Goal: Information Seeking & Learning: Learn about a topic

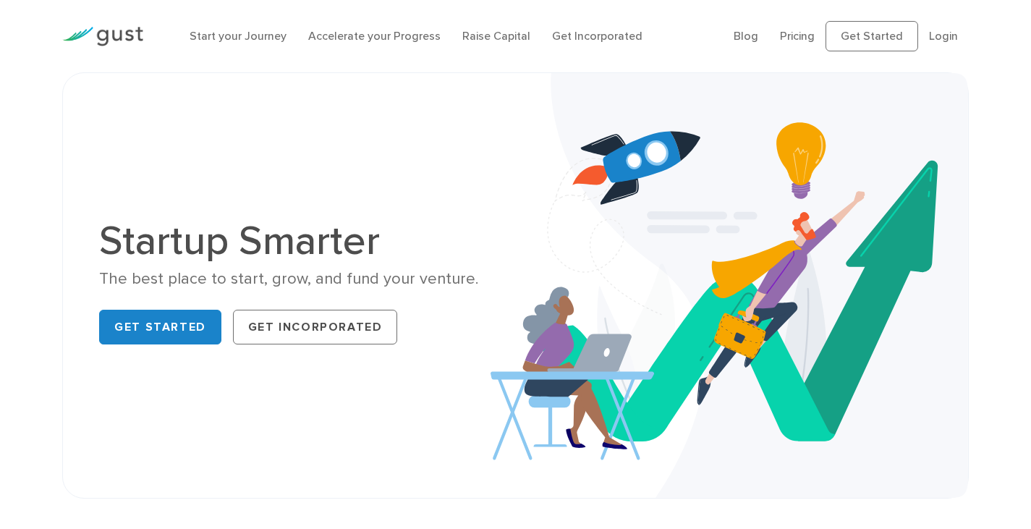
drag, startPoint x: 0, startPoint y: 0, endPoint x: 472, endPoint y: 279, distance: 547.9
click at [464, 287] on div "The best place to start, grow, and fund your venture." at bounding box center [301, 278] width 405 height 21
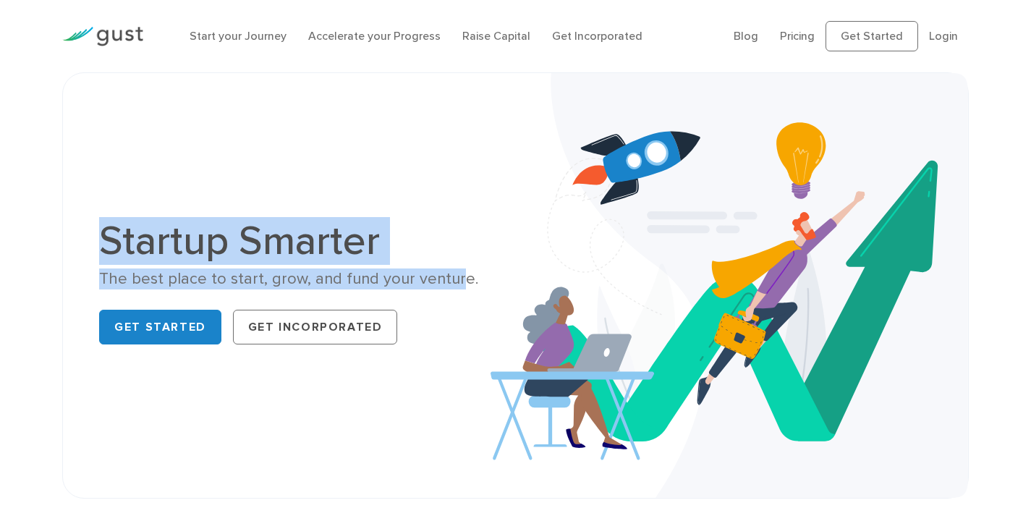
drag, startPoint x: 95, startPoint y: 249, endPoint x: 451, endPoint y: 282, distance: 357.6
click at [451, 282] on div "Startup Smarter The best place to start, grow, and fund your venture. Get Start…" at bounding box center [301, 286] width 427 height 130
click at [452, 281] on div "The best place to start, grow, and fund your venture." at bounding box center [301, 278] width 405 height 21
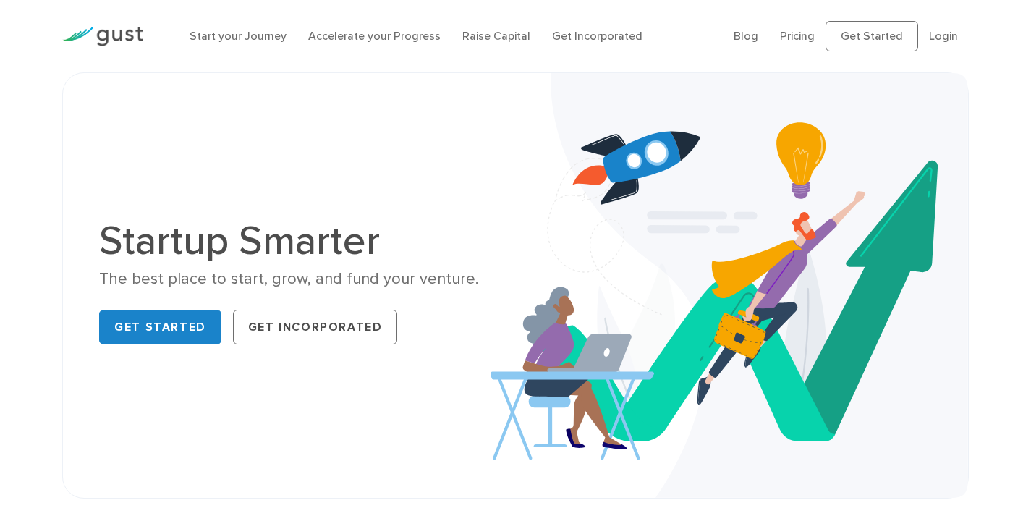
click at [464, 279] on div "The best place to start, grow, and fund your venture." at bounding box center [301, 278] width 405 height 21
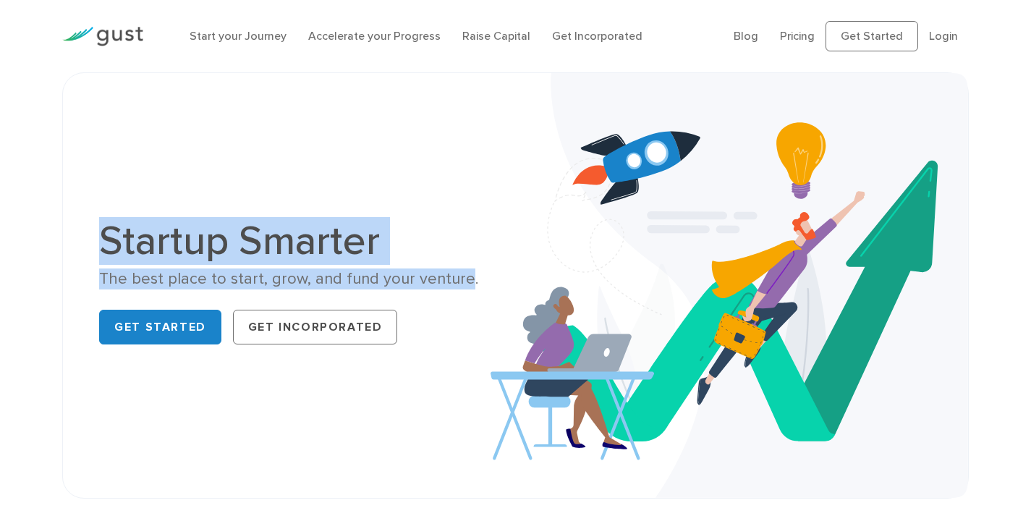
drag, startPoint x: 450, startPoint y: 279, endPoint x: 88, endPoint y: 208, distance: 369.4
click at [88, 208] on div "Startup Smarter The best place to start, grow, and fund your venture. Get Start…" at bounding box center [515, 285] width 907 height 426
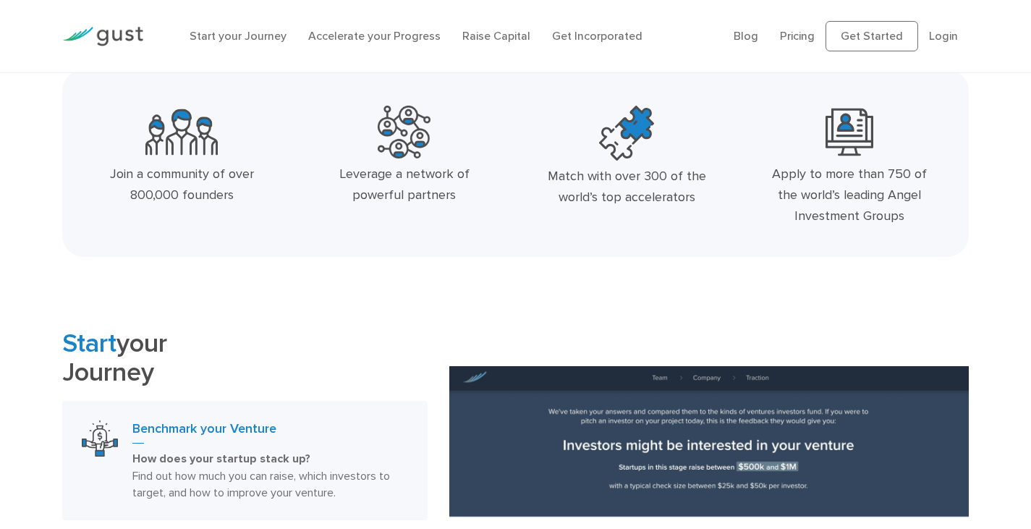
scroll to position [469, 0]
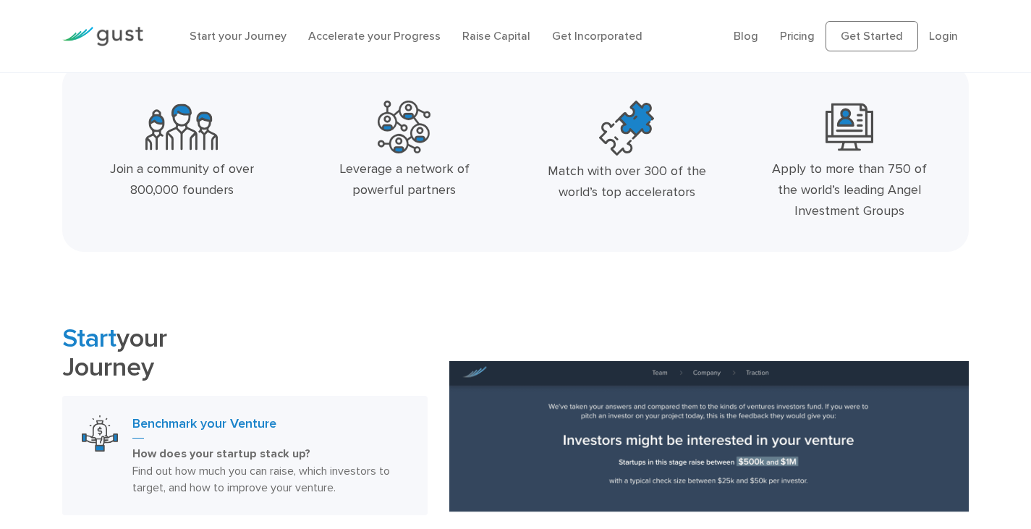
drag, startPoint x: 109, startPoint y: 170, endPoint x: 902, endPoint y: 211, distance: 794.2
click at [902, 213] on div "Join a community of over 800,000 founders Leverage a network of powerful partne…" at bounding box center [515, 164] width 891 height 138
click at [902, 211] on div "Apply to more than 750 of the world’s leading Angel Investment Groups" at bounding box center [849, 190] width 161 height 62
drag, startPoint x: 831, startPoint y: 199, endPoint x: 100, endPoint y: 129, distance: 735.0
click at [100, 129] on div "Join a community of over 800,000 founders Leverage a network of powerful partne…" at bounding box center [515, 164] width 891 height 138
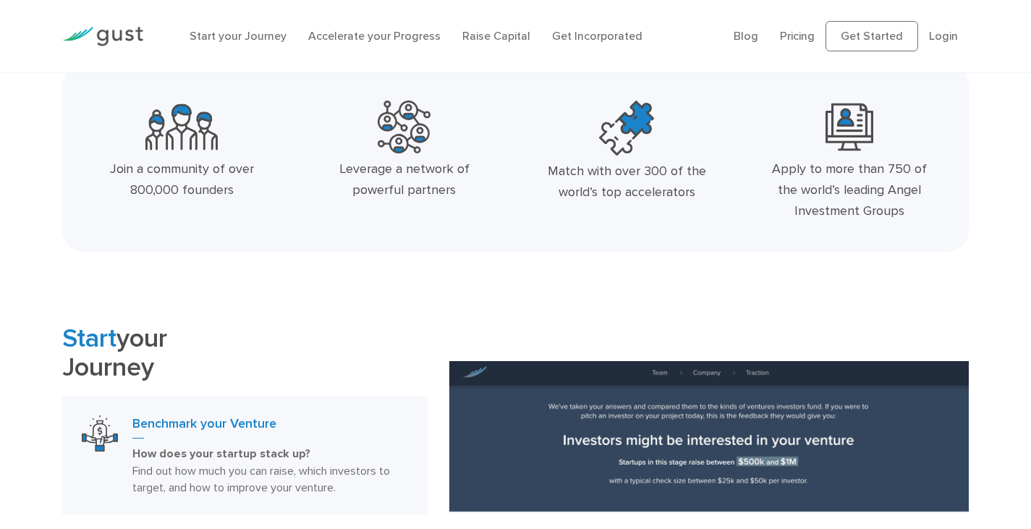
click at [293, 331] on h2 "Start your Journey" at bounding box center [244, 352] width 365 height 56
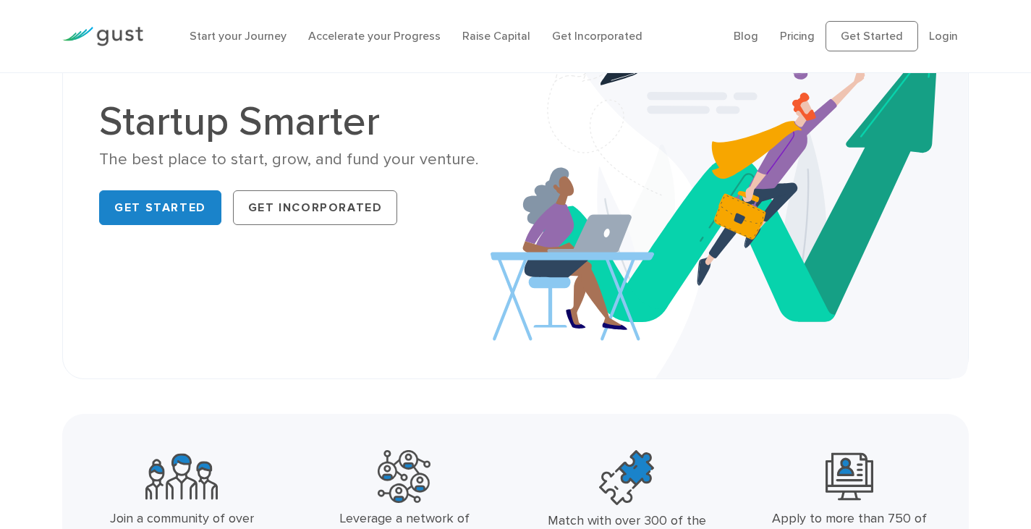
scroll to position [0, 0]
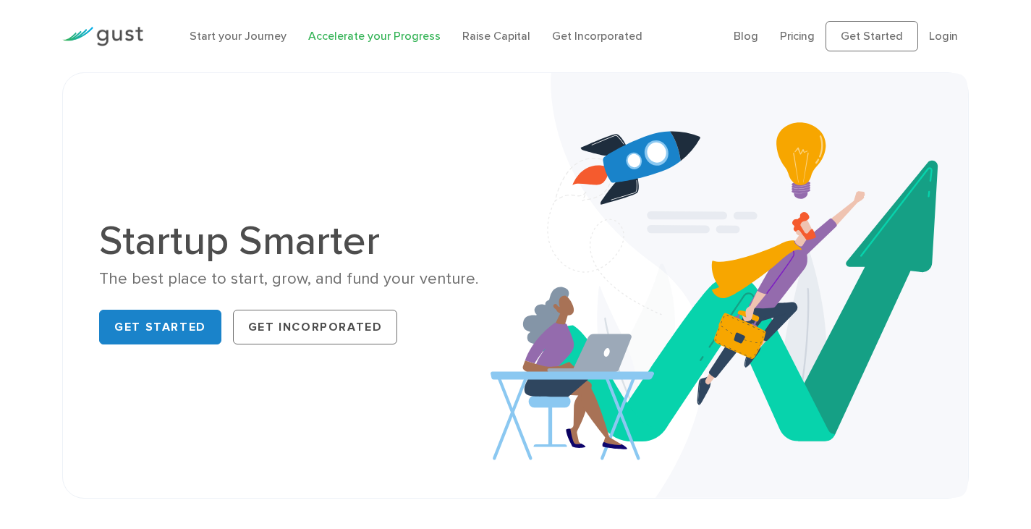
click at [346, 38] on link "Accelerate your Progress" at bounding box center [374, 36] width 132 height 14
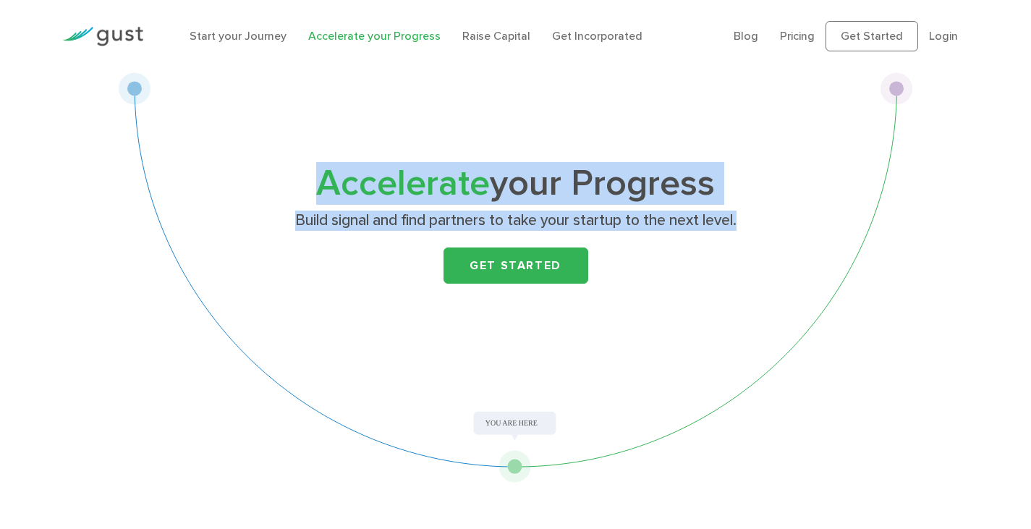
drag, startPoint x: 734, startPoint y: 219, endPoint x: 274, endPoint y: 151, distance: 465.2
click at [274, 151] on div "Accelerate your Progress Build signal and find partners to take your startup to…" at bounding box center [516, 277] width 795 height 410
click at [274, 150] on div "Accelerate your Progress Build signal and find partners to take your startup to…" at bounding box center [516, 277] width 795 height 410
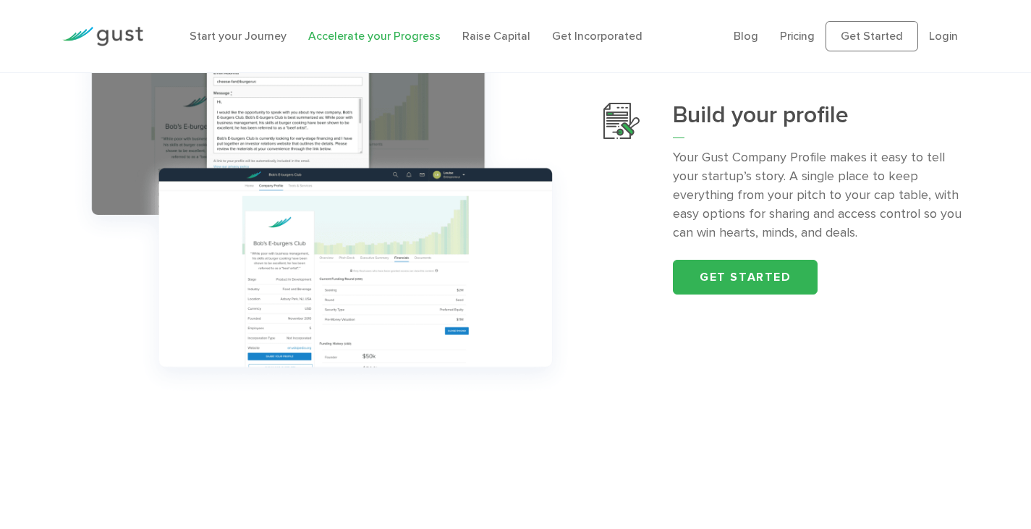
scroll to position [579, 0]
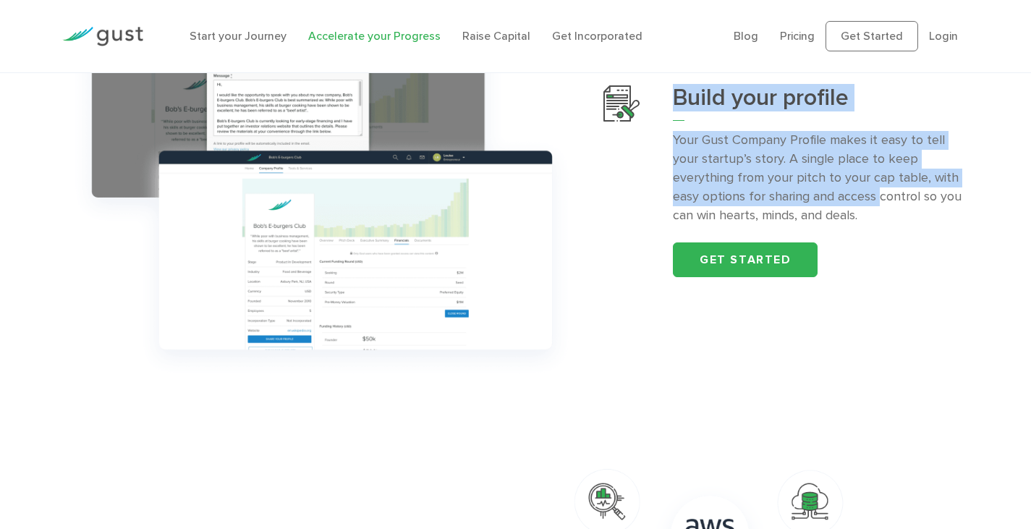
drag, startPoint x: 676, startPoint y: 96, endPoint x: 886, endPoint y: 204, distance: 236.3
click at [885, 204] on div "Build your profile Your Gust Company Profile makes it easy to tell your startup…" at bounding box center [820, 180] width 295 height 191
click at [886, 204] on p "Your Gust Company Profile makes it easy to tell your startup’s story. A single …" at bounding box center [820, 178] width 295 height 94
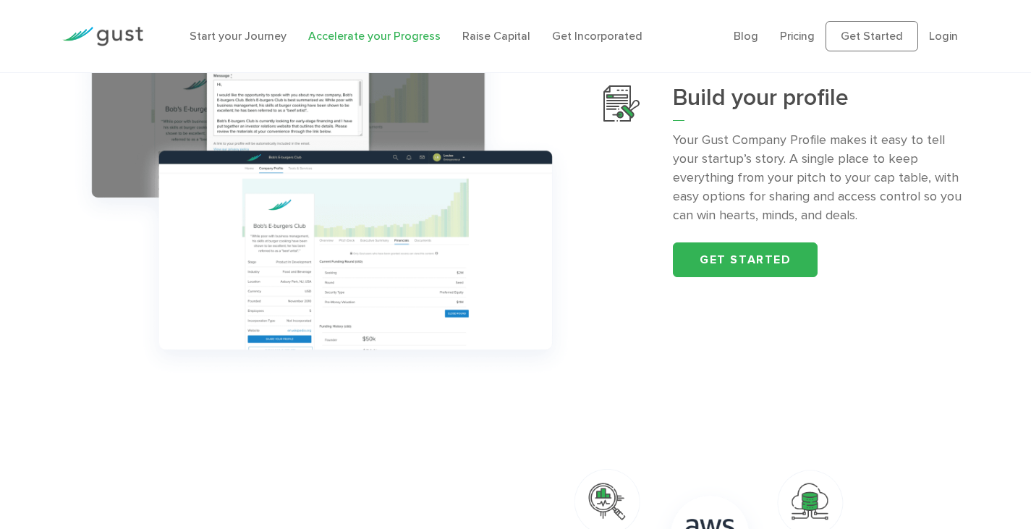
click at [885, 221] on p "Your Gust Company Profile makes it easy to tell your startup’s story. A single …" at bounding box center [820, 178] width 295 height 94
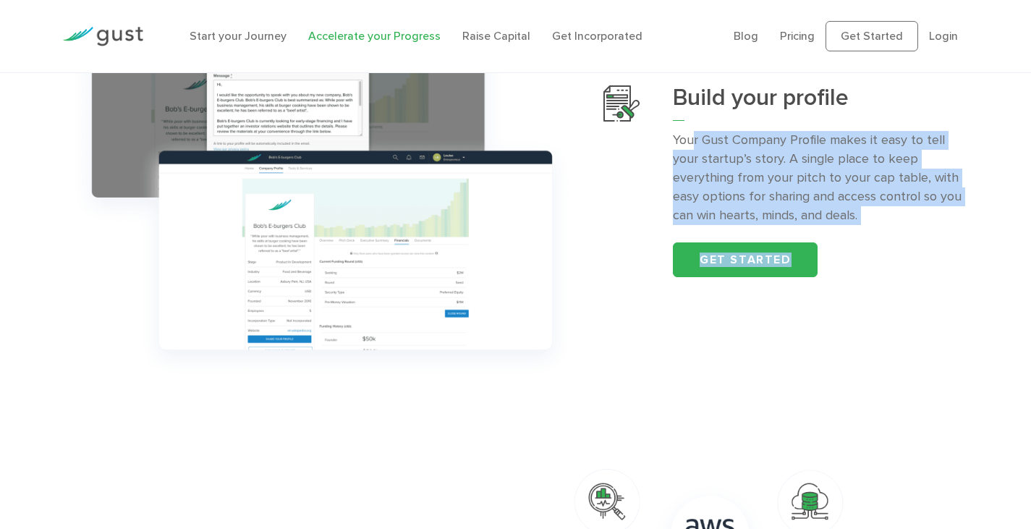
drag, startPoint x: 881, startPoint y: 230, endPoint x: 693, endPoint y: 145, distance: 207.0
click at [693, 145] on div "Build your profile Your Gust Company Profile makes it easy to tell your startup…" at bounding box center [820, 180] width 295 height 191
click at [692, 145] on p "Your Gust Company Profile makes it easy to tell your startup’s story. A single …" at bounding box center [820, 178] width 295 height 94
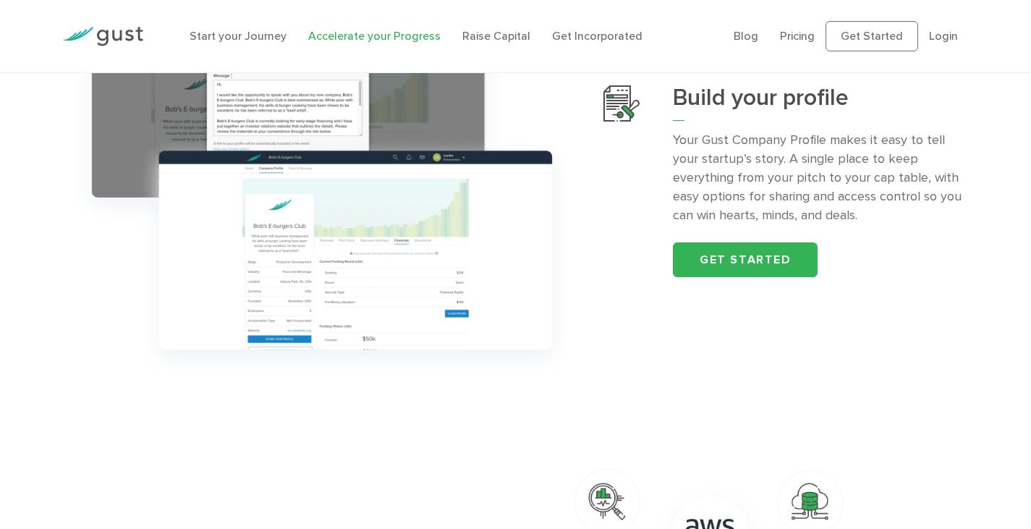
click at [678, 146] on p "Your Gust Company Profile makes it easy to tell your startup’s story. A single …" at bounding box center [820, 178] width 295 height 94
click at [861, 206] on p "Your Gust Company Profile makes it easy to tell your startup’s story. A single …" at bounding box center [820, 178] width 295 height 94
click at [863, 220] on p "Your Gust Company Profile makes it easy to tell your startup’s story. A single …" at bounding box center [820, 178] width 295 height 94
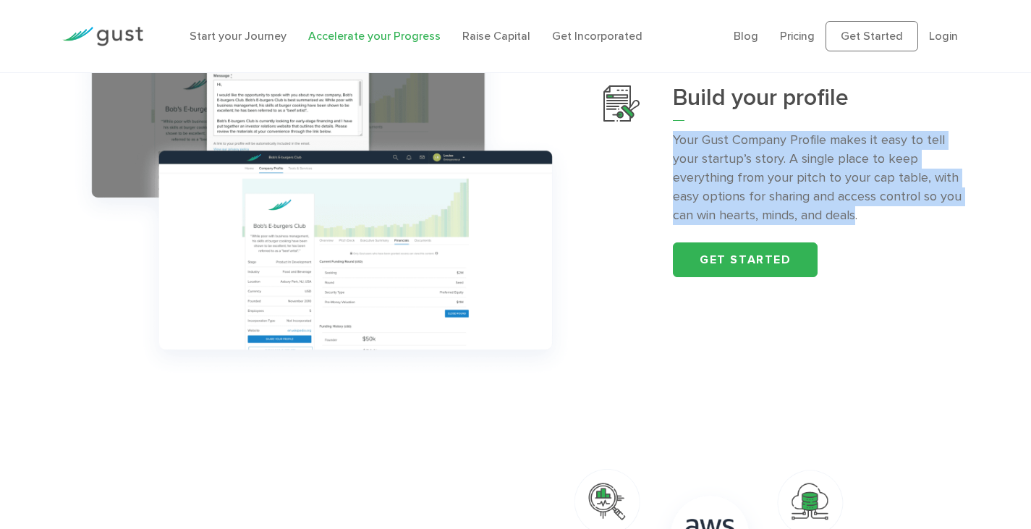
drag, startPoint x: 801, startPoint y: 198, endPoint x: 673, endPoint y: 135, distance: 142.4
click at [673, 135] on p "Your Gust Company Profile makes it easy to tell your startup’s story. A single …" at bounding box center [820, 178] width 295 height 94
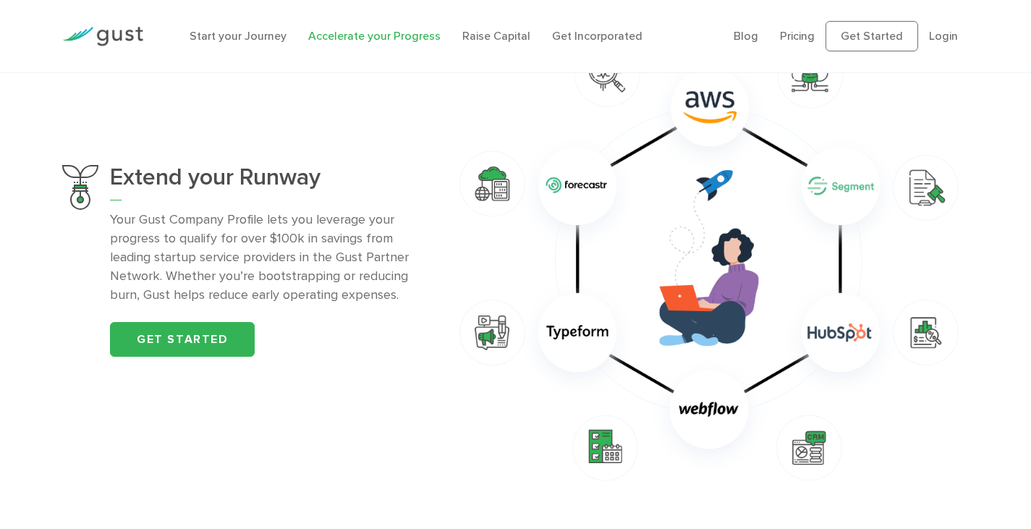
scroll to position [941, 0]
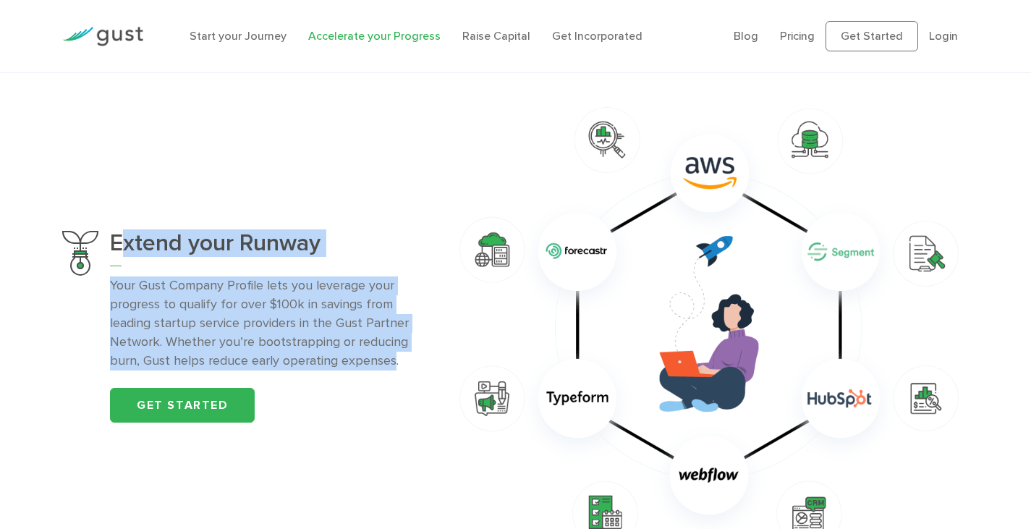
drag, startPoint x: 119, startPoint y: 242, endPoint x: 399, endPoint y: 366, distance: 306.2
click at [399, 366] on div "Extend your Runway Your Gust Company Profile lets you leverage your progress to…" at bounding box center [268, 326] width 317 height 191
click at [399, 366] on p "Your Gust Company Profile lets you leverage your progress to qualify for over $…" at bounding box center [268, 323] width 317 height 94
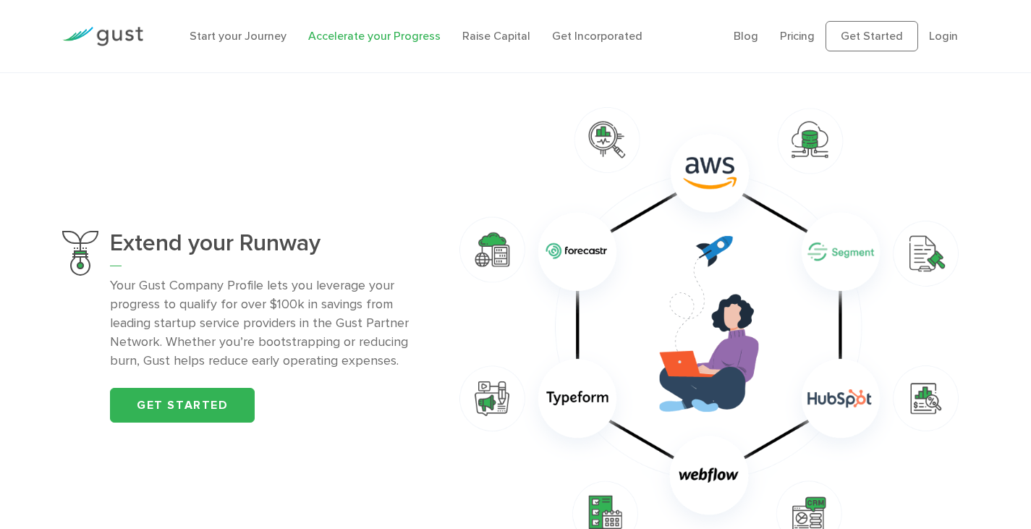
drag, startPoint x: 387, startPoint y: 266, endPoint x: 388, endPoint y: 239, distance: 27.5
click at [388, 266] on div "Extend your Runway Your Gust Company Profile lets you leverage your progress to…" at bounding box center [268, 326] width 317 height 191
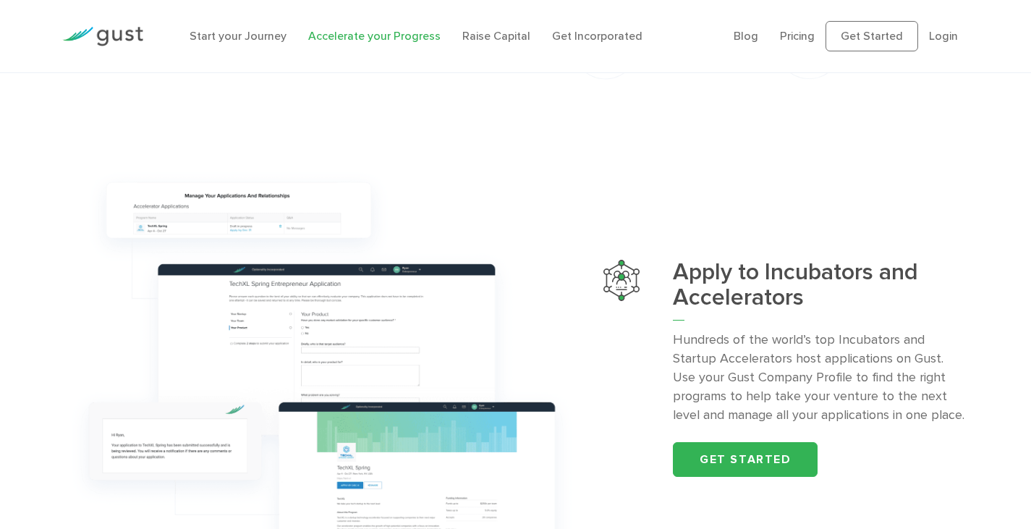
scroll to position [1447, 0]
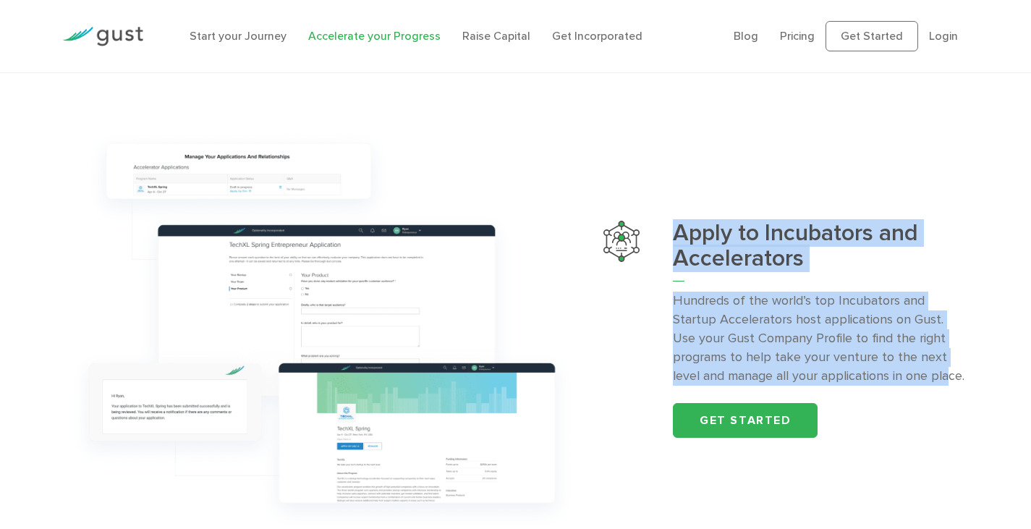
drag, startPoint x: 677, startPoint y: 233, endPoint x: 902, endPoint y: 381, distance: 269.1
click at [902, 381] on div "Apply to Incubators and Accelerators Hundreds of the world’s top Incubators and…" at bounding box center [820, 329] width 295 height 216
click at [902, 381] on p "Hundreds of the world’s top Incubators and Startup Accelerators host applicatio…" at bounding box center [820, 339] width 295 height 94
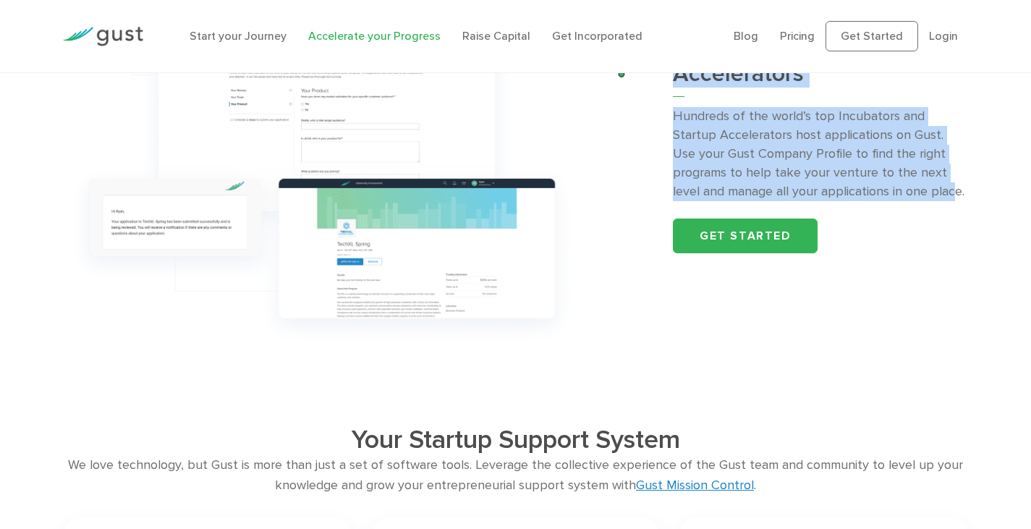
scroll to position [1809, 0]
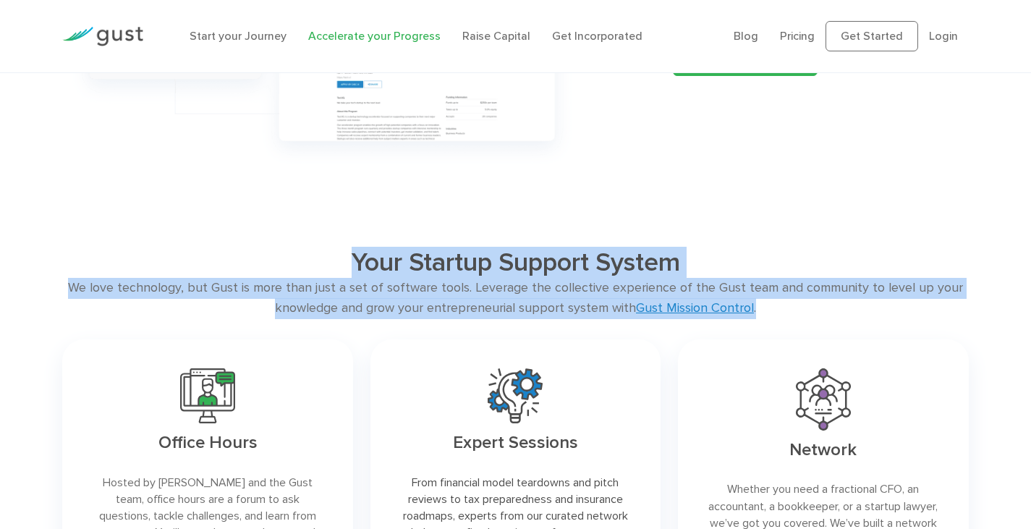
drag, startPoint x: 769, startPoint y: 310, endPoint x: 310, endPoint y: 229, distance: 466.6
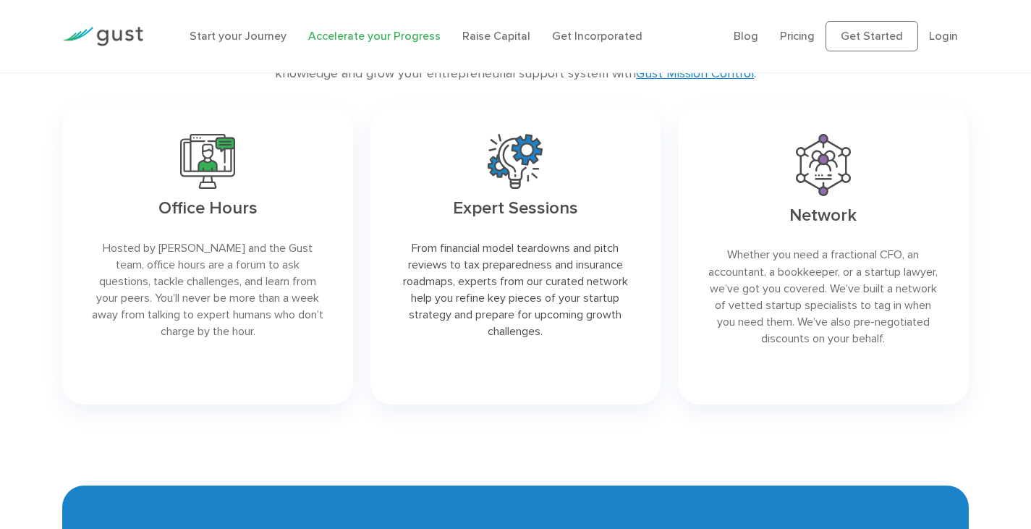
scroll to position [2026, 0]
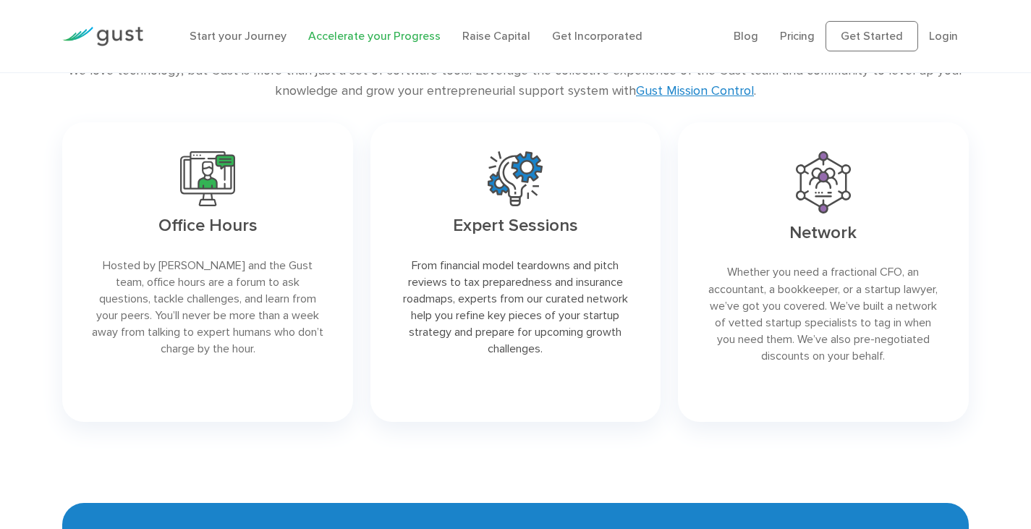
click at [829, 228] on link at bounding box center [823, 272] width 290 height 300
click at [829, 227] on link at bounding box center [823, 272] width 290 height 300
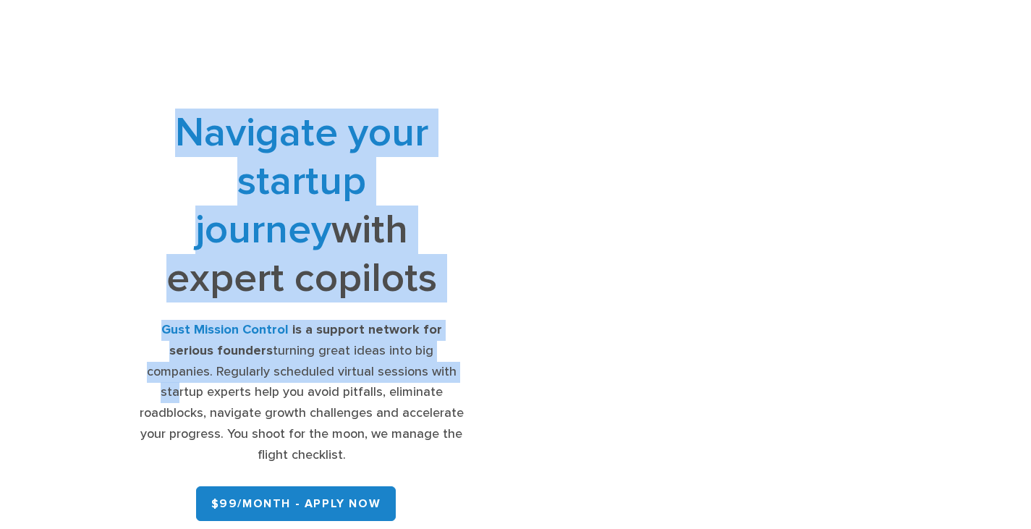
drag, startPoint x: 178, startPoint y: 122, endPoint x: 422, endPoint y: 392, distance: 364.3
click at [422, 392] on div "Navigate your startup journey with expert copilots Gust Mission Control is a su…" at bounding box center [301, 318] width 325 height 418
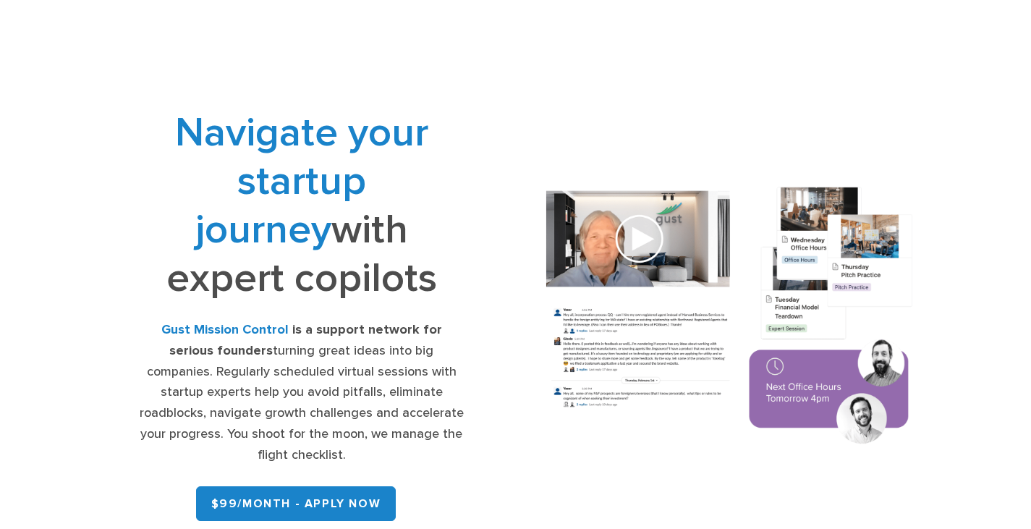
click at [424, 415] on div "Gust Mission Control is a support network for serious founders turning great id…" at bounding box center [301, 393] width 325 height 146
drag, startPoint x: 416, startPoint y: 449, endPoint x: 166, endPoint y: 161, distance: 381.7
click at [166, 161] on div "Navigate your startup journey with expert copilots Gust Mission Control is a su…" at bounding box center [301, 318] width 325 height 418
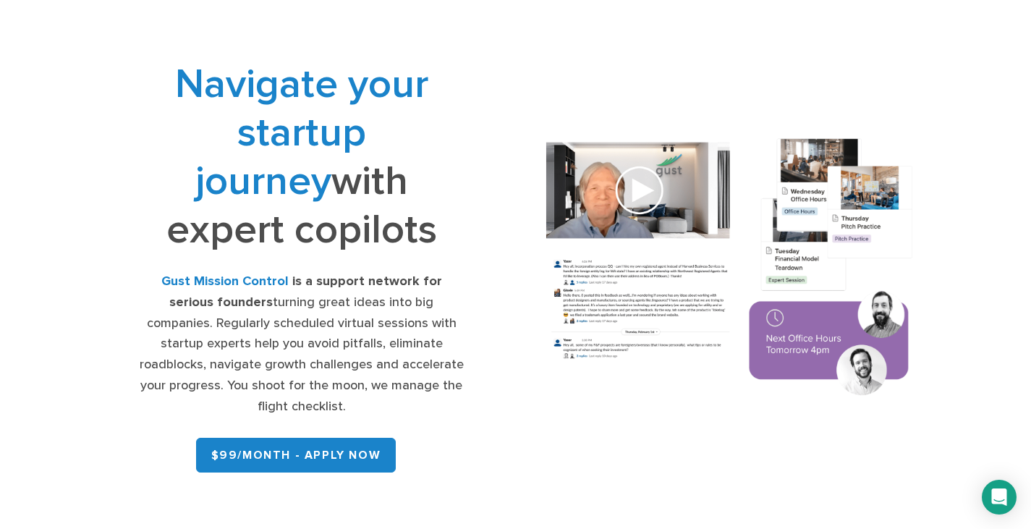
scroll to position [72, 0]
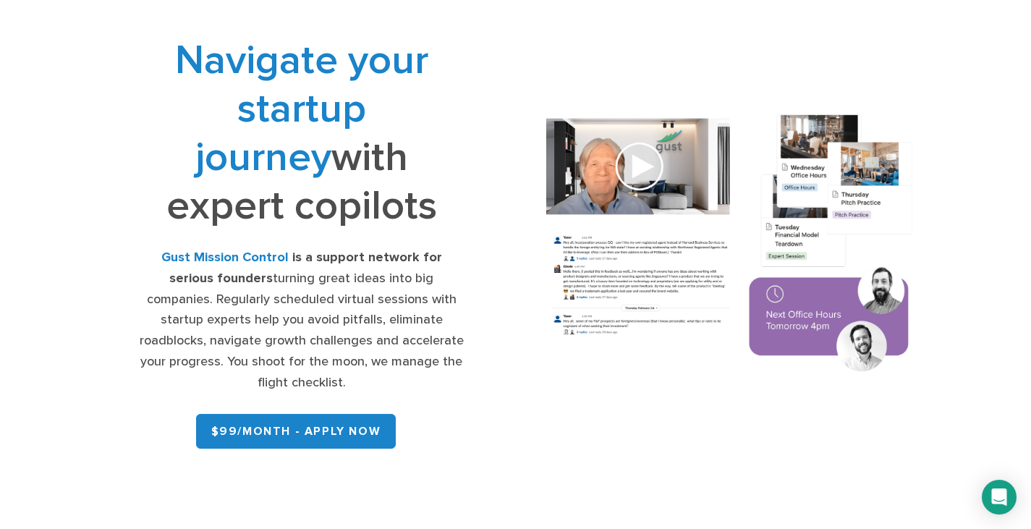
click at [520, 347] on div at bounding box center [730, 245] width 428 height 290
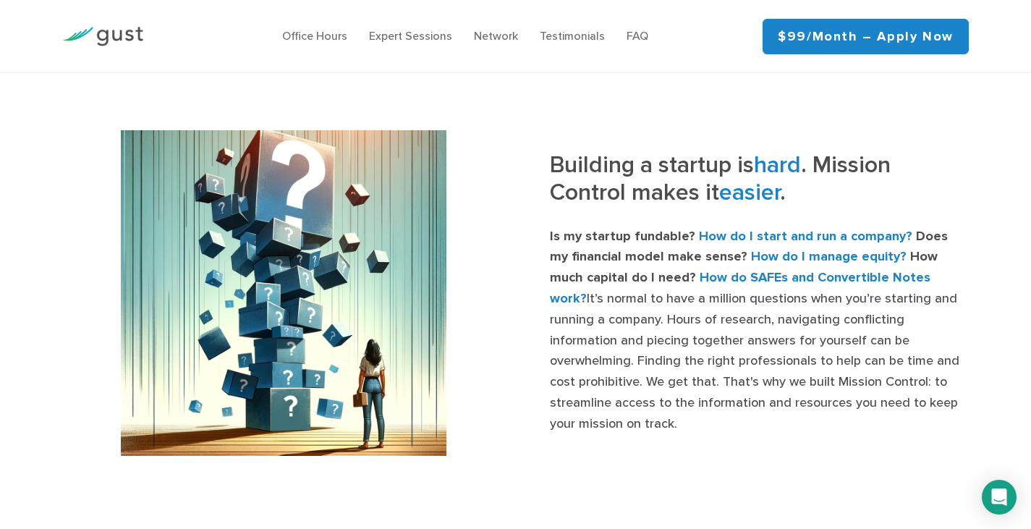
scroll to position [507, 0]
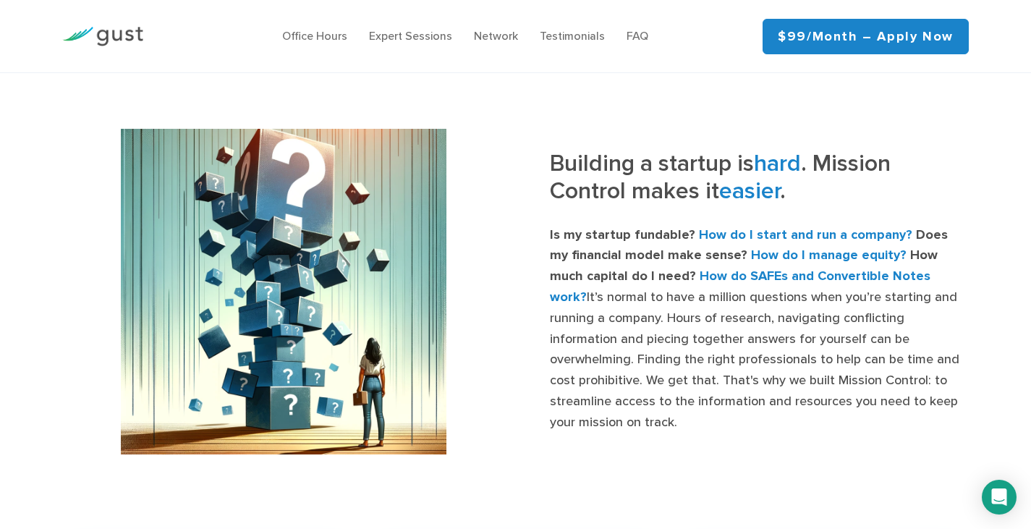
drag, startPoint x: 548, startPoint y: 163, endPoint x: 631, endPoint y: 192, distance: 88.1
click at [550, 166] on div "Building a startup is hard . Mission Control makes it easier . Is my startup fu…" at bounding box center [748, 292] width 464 height 284
drag, startPoint x: 836, startPoint y: 194, endPoint x: 819, endPoint y: 208, distance: 21.6
click at [834, 196] on h3 "Building a startup is hard . Mission Control makes it easier ." at bounding box center [759, 182] width 419 height 65
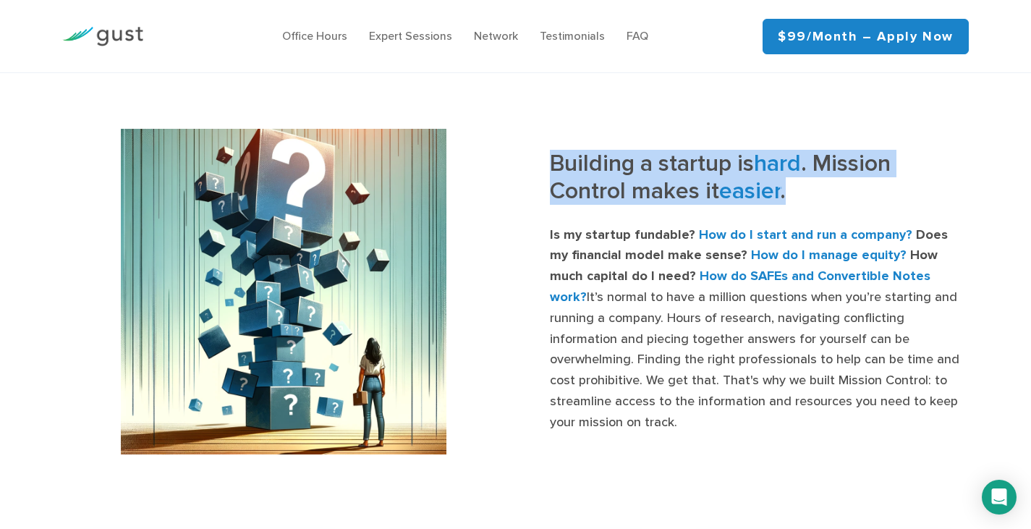
drag, startPoint x: 758, startPoint y: 196, endPoint x: 538, endPoint y: 195, distance: 220.0
click at [537, 158] on div "Building a startup is hard . Mission Control makes it easier . Is my startup fu…" at bounding box center [748, 292] width 464 height 284
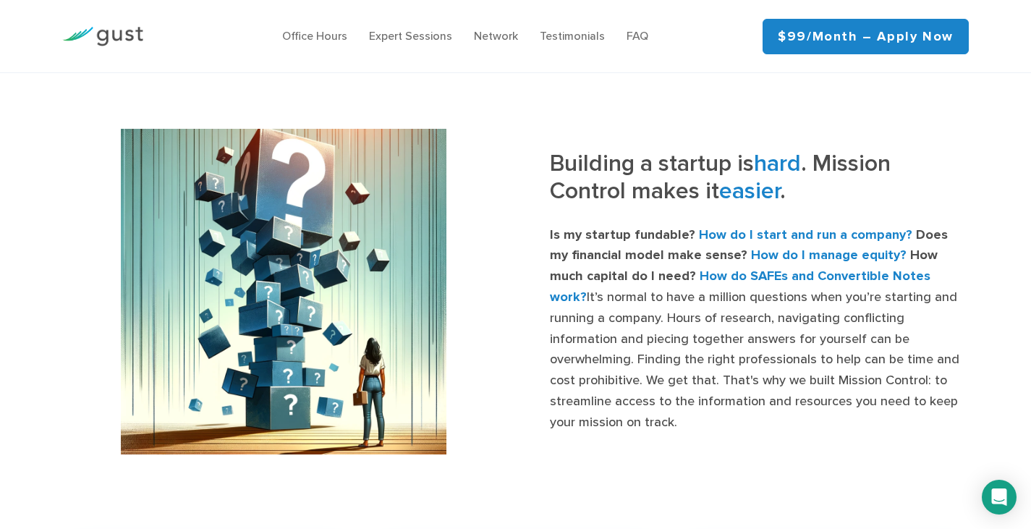
click at [563, 242] on strong "Is my startup fundable?" at bounding box center [622, 234] width 145 height 15
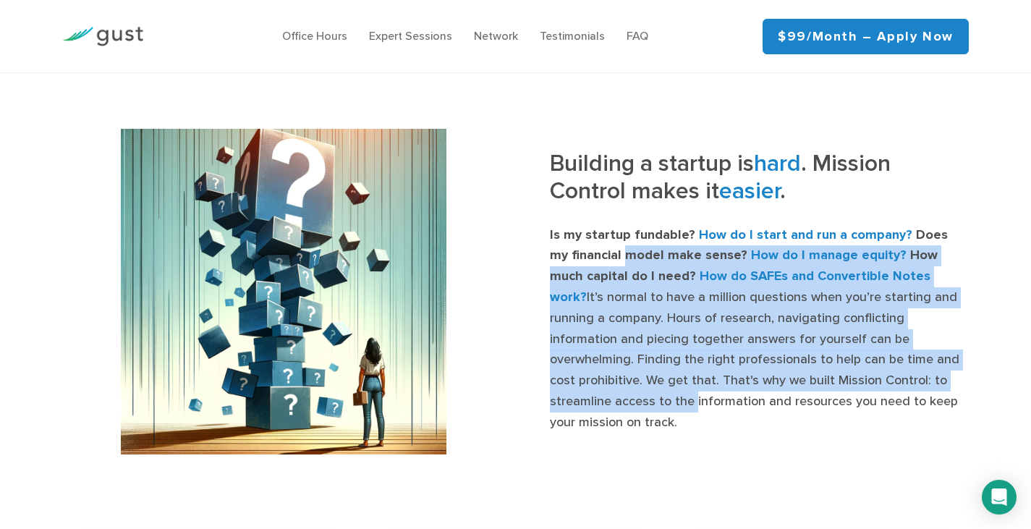
drag, startPoint x: 627, startPoint y: 259, endPoint x: 952, endPoint y: 398, distance: 353.4
click at [952, 398] on p "Is my startup fundable? How do I start and run a company? Does my financial mod…" at bounding box center [759, 329] width 419 height 208
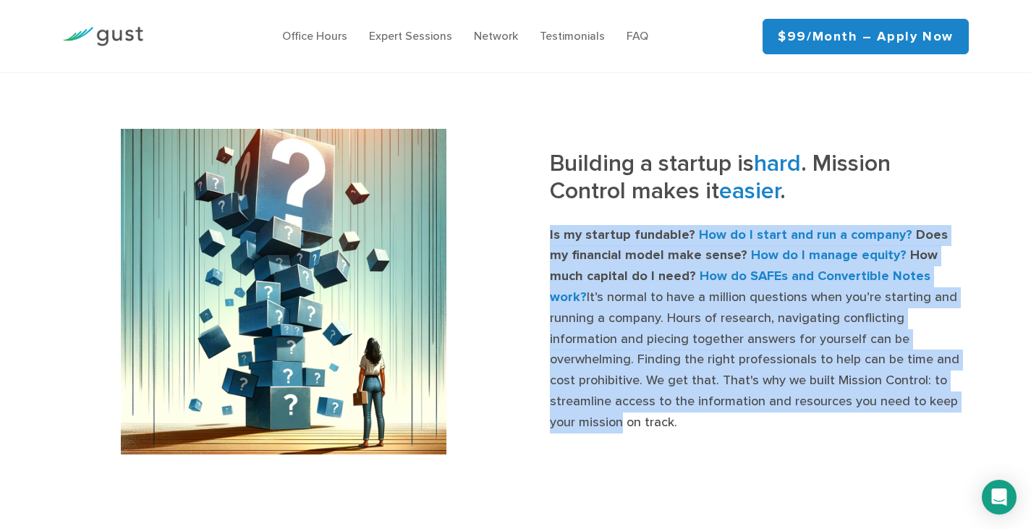
drag, startPoint x: 761, startPoint y: 340, endPoint x: 544, endPoint y: 224, distance: 245.7
click at [544, 228] on div "Building a startup is hard . Mission Control makes it easier . Is my startup fu…" at bounding box center [748, 292] width 464 height 284
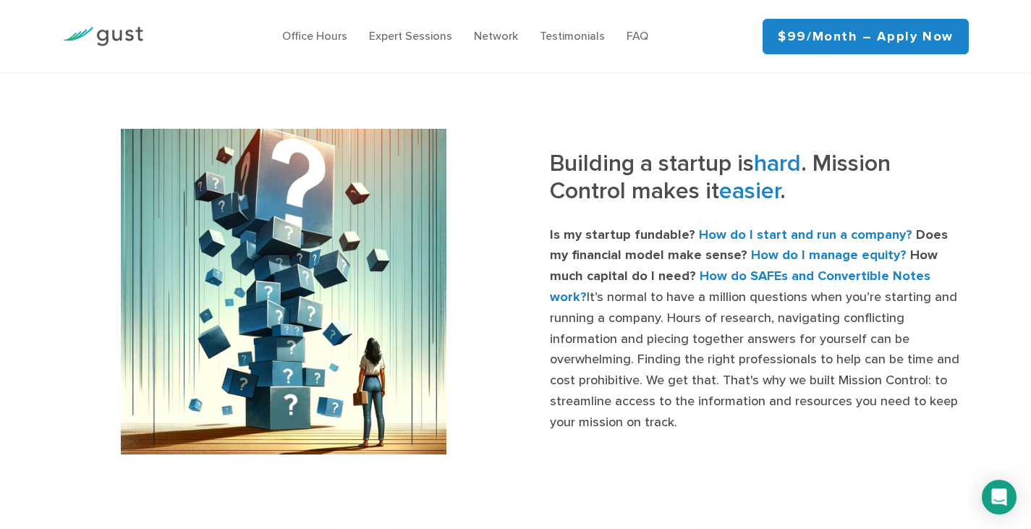
click at [588, 181] on h3 "Building a startup is hard . Mission Control makes it easier ." at bounding box center [759, 182] width 419 height 65
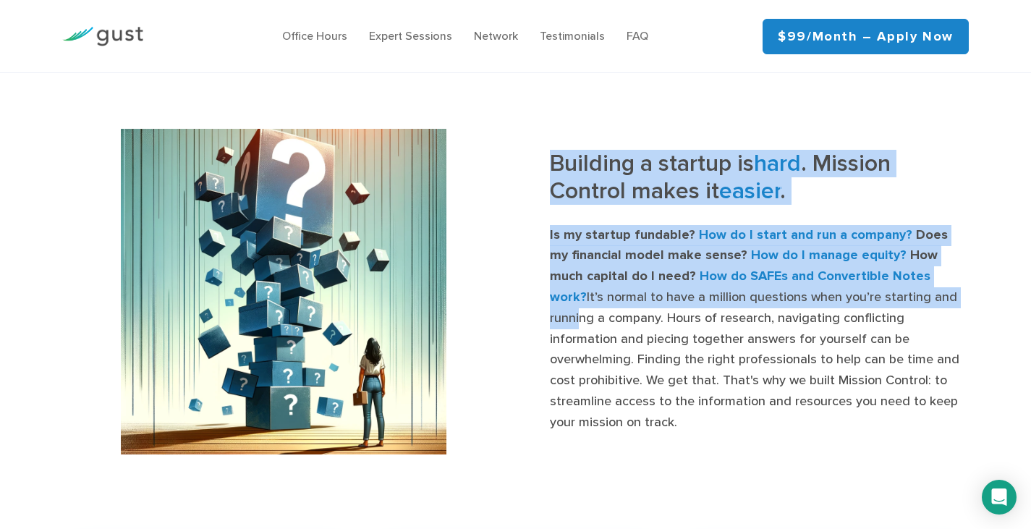
drag, startPoint x: 527, startPoint y: 166, endPoint x: 921, endPoint y: 315, distance: 421.4
click at [921, 315] on div "Building a startup is hard . Mission Control makes it easier . Is my startup fu…" at bounding box center [748, 292] width 464 height 284
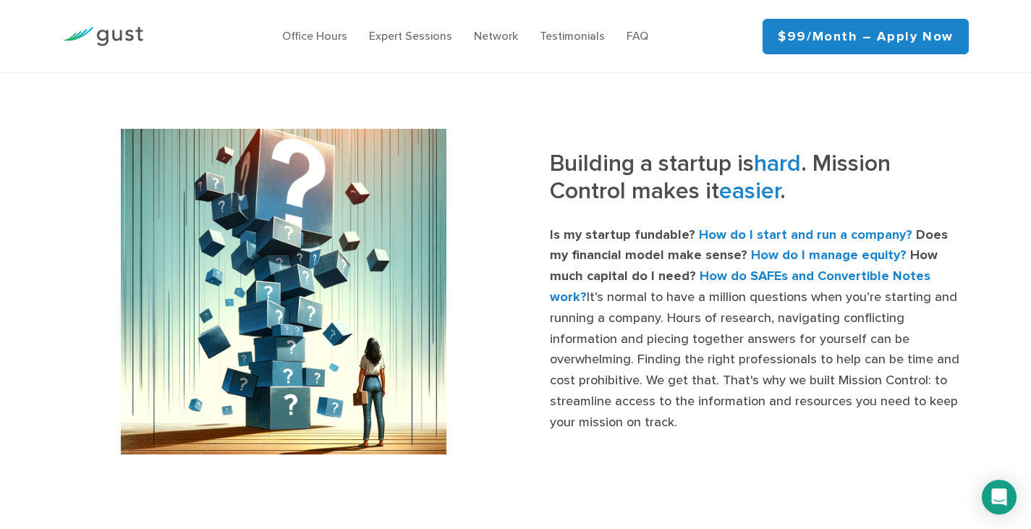
click at [926, 339] on p "Is my startup fundable? How do I start and run a company? Does my financial mod…" at bounding box center [759, 329] width 419 height 208
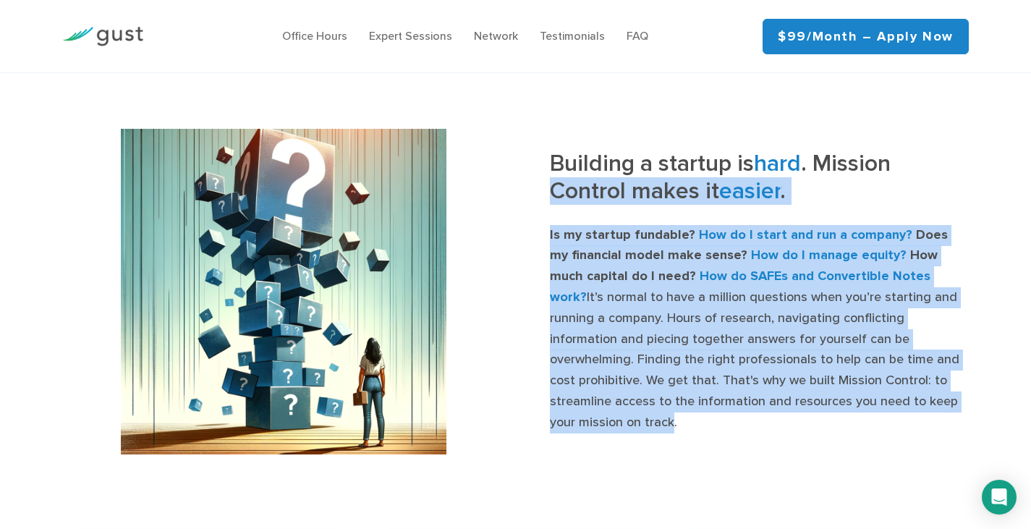
drag, startPoint x: 923, startPoint y: 412, endPoint x: 546, endPoint y: 216, distance: 425.0
click at [548, 217] on div "Building a startup is hard . Mission Control makes it easier . Is my startup fu…" at bounding box center [748, 292] width 464 height 284
click at [546, 216] on div "Building a startup is hard . Mission Control makes it easier . Is my startup fu…" at bounding box center [748, 292] width 464 height 284
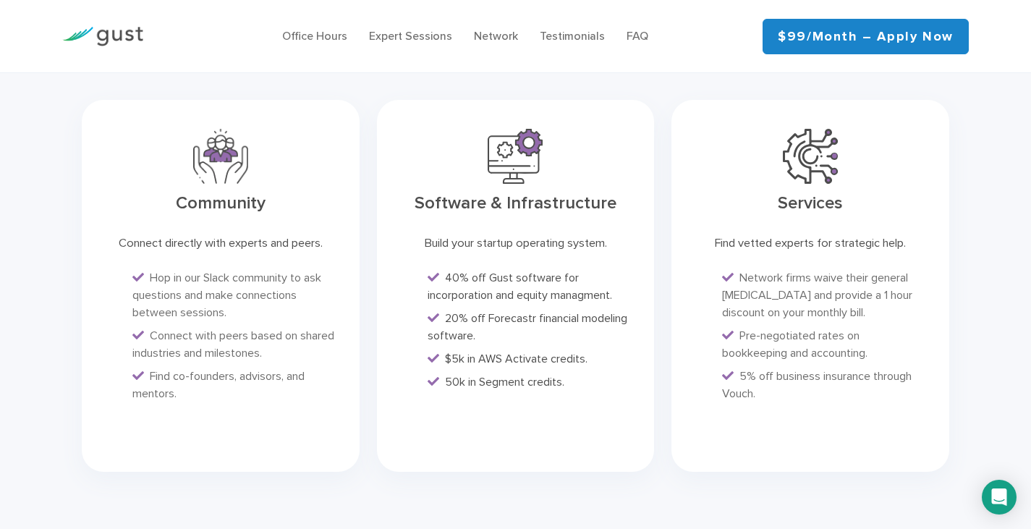
scroll to position [3546, 0]
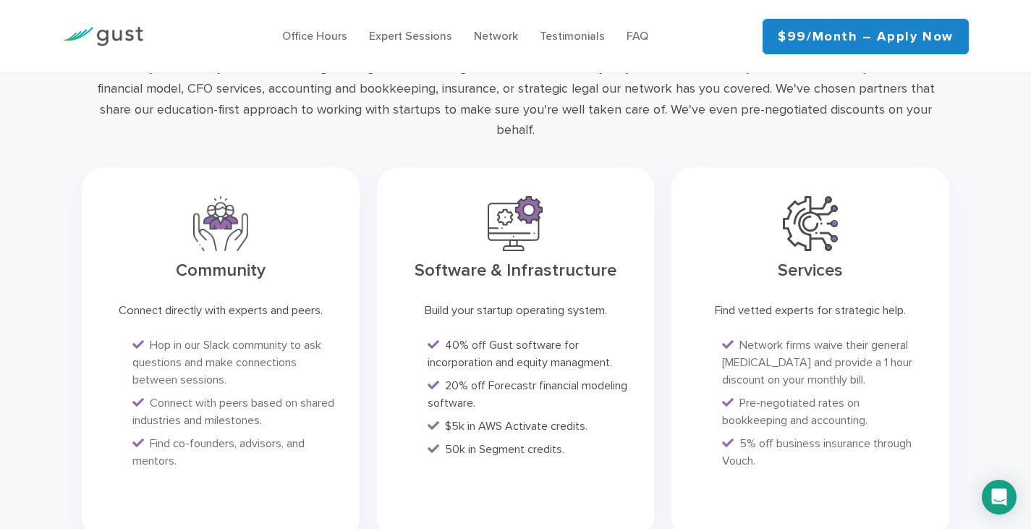
drag, startPoint x: 115, startPoint y: 283, endPoint x: 336, endPoint y: 281, distance: 220.7
click at [336, 302] on div "Connect directly with experts and peers." at bounding box center [221, 310] width 232 height 17
drag, startPoint x: 306, startPoint y: 339, endPoint x: 134, endPoint y: 304, distance: 175.7
click at [134, 304] on div "Community Connect directly with experts and peers. Hop in our Slack community t…" at bounding box center [220, 352] width 277 height 371
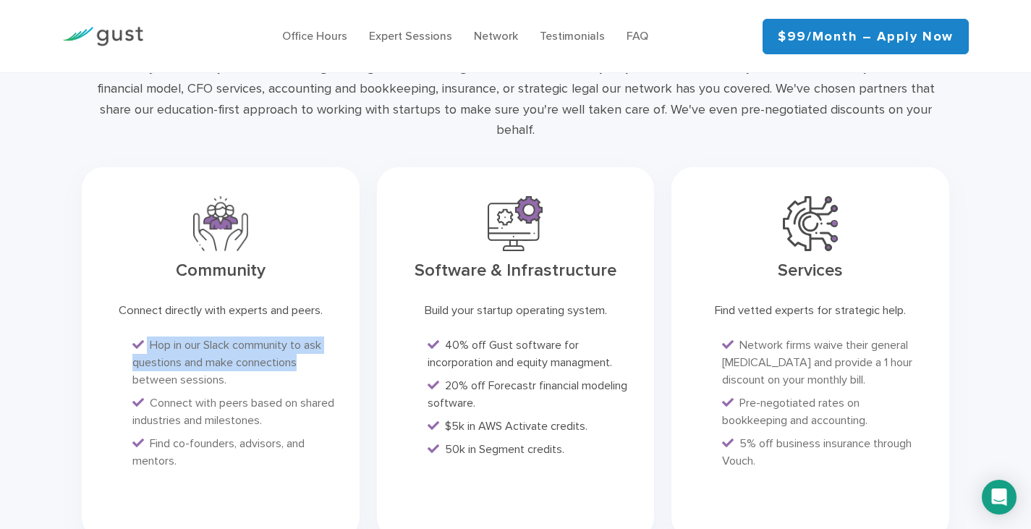
drag, startPoint x: 106, startPoint y: 279, endPoint x: 340, endPoint y: 287, distance: 234.6
click at [340, 287] on div "Community Connect directly with experts and peers. Hop in our Slack community t…" at bounding box center [220, 352] width 277 height 371
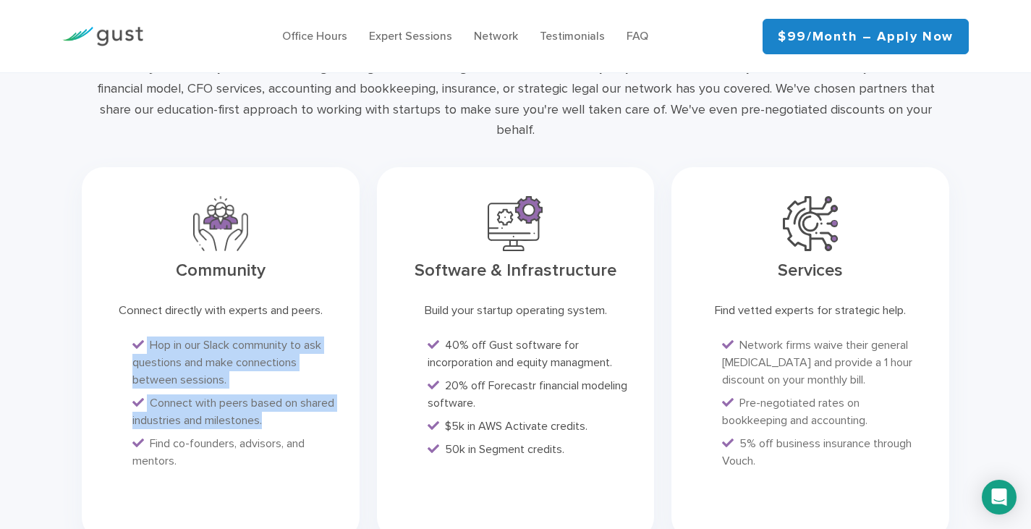
drag, startPoint x: 145, startPoint y: 315, endPoint x: 316, endPoint y: 397, distance: 190.0
click at [316, 397] on ul "Hop in our Slack community to ask questions and make connections between sessio…" at bounding box center [220, 402] width 234 height 133
drag, startPoint x: 274, startPoint y: 439, endPoint x: 119, endPoint y: 295, distance: 210.4
click at [119, 295] on div "Community Connect directly with experts and peers. Hop in our Slack community t…" at bounding box center [220, 352] width 277 height 371
click at [119, 302] on div "Connect directly with experts and peers." at bounding box center [221, 310] width 232 height 17
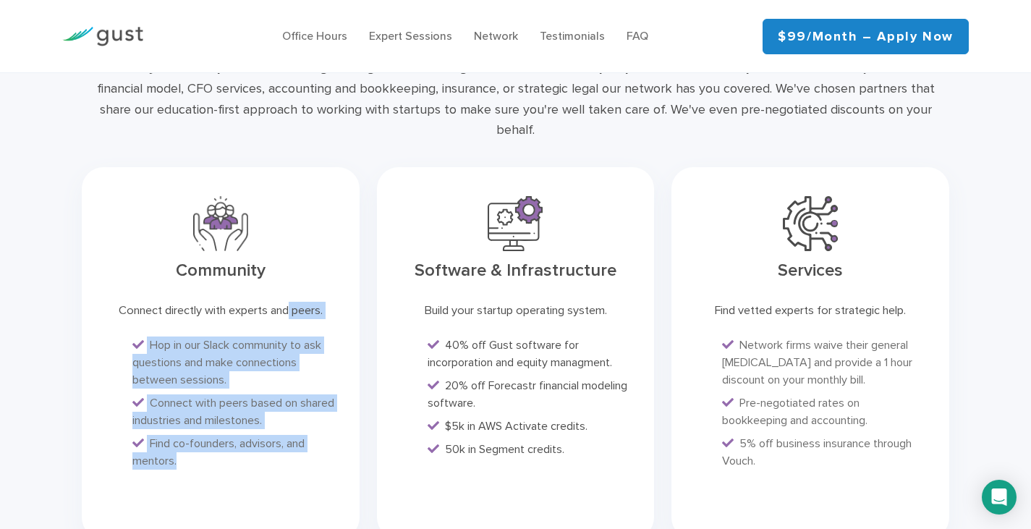
drag, startPoint x: 111, startPoint y: 284, endPoint x: 271, endPoint y: 447, distance: 228.2
click at [271, 447] on div "Community Connect directly with experts and peers. Hop in our Slack community t…" at bounding box center [220, 352] width 277 height 371
click at [270, 447] on div "Community Connect directly with experts and peers. Hop in our Slack community t…" at bounding box center [220, 352] width 277 height 371
click at [266, 451] on div "Community Connect directly with experts and peers. Hop in our Slack community t…" at bounding box center [220, 352] width 277 height 371
drag, startPoint x: 259, startPoint y: 454, endPoint x: 106, endPoint y: 274, distance: 236.6
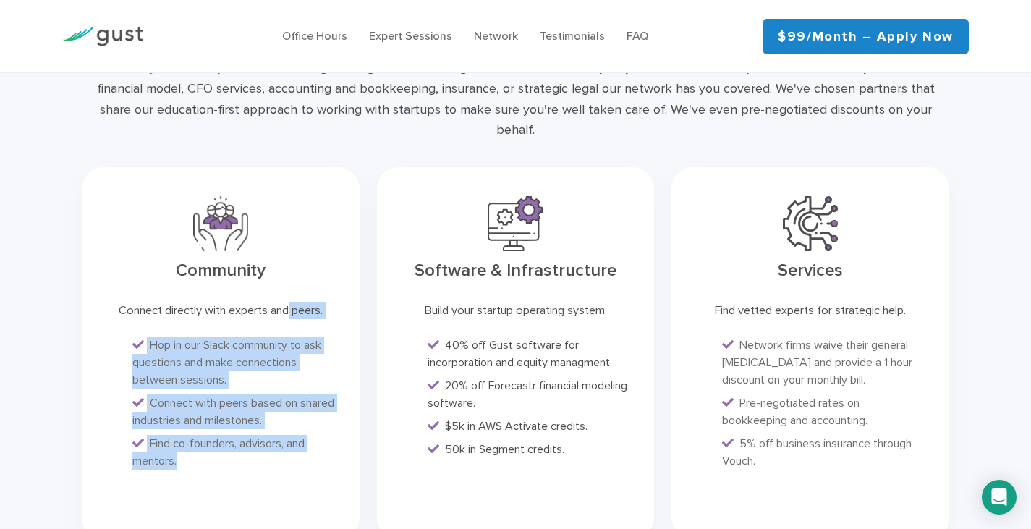
click at [106, 274] on div "Community Connect directly with experts and peers. Hop in our Slack community t…" at bounding box center [220, 352] width 277 height 371
click at [96, 274] on div "Community Connect directly with experts and peers. Hop in our Slack community t…" at bounding box center [220, 352] width 277 height 371
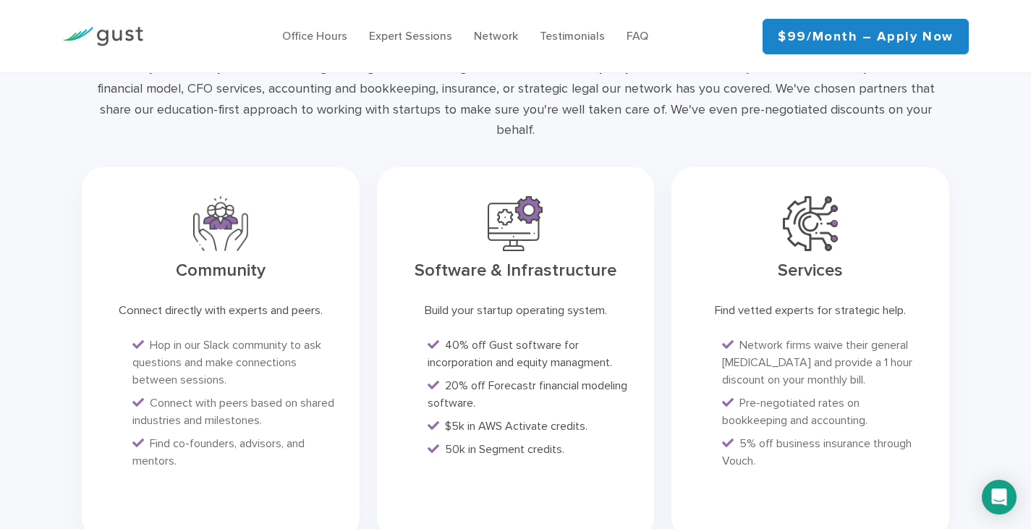
click at [113, 261] on h3 "Community" at bounding box center [220, 270] width 234 height 19
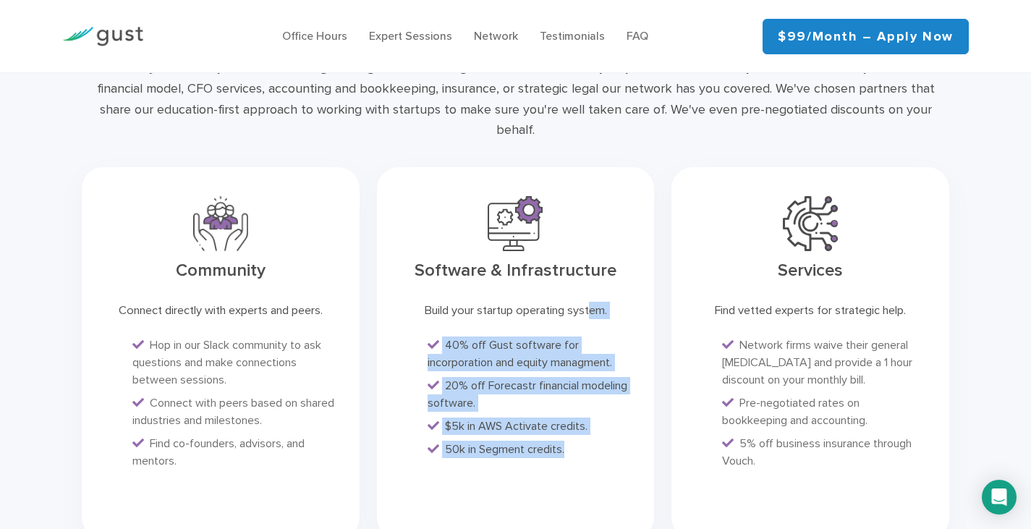
drag, startPoint x: 412, startPoint y: 288, endPoint x: 609, endPoint y: 426, distance: 240.5
click at [609, 426] on div "Software & Infrastructure Build your startup operating system. 40% off Gust sof…" at bounding box center [515, 352] width 277 height 371
click at [610, 441] on li "50k in Segment credits." at bounding box center [530, 449] width 205 height 17
click at [597, 441] on li "50k in Segment credits." at bounding box center [530, 449] width 205 height 17
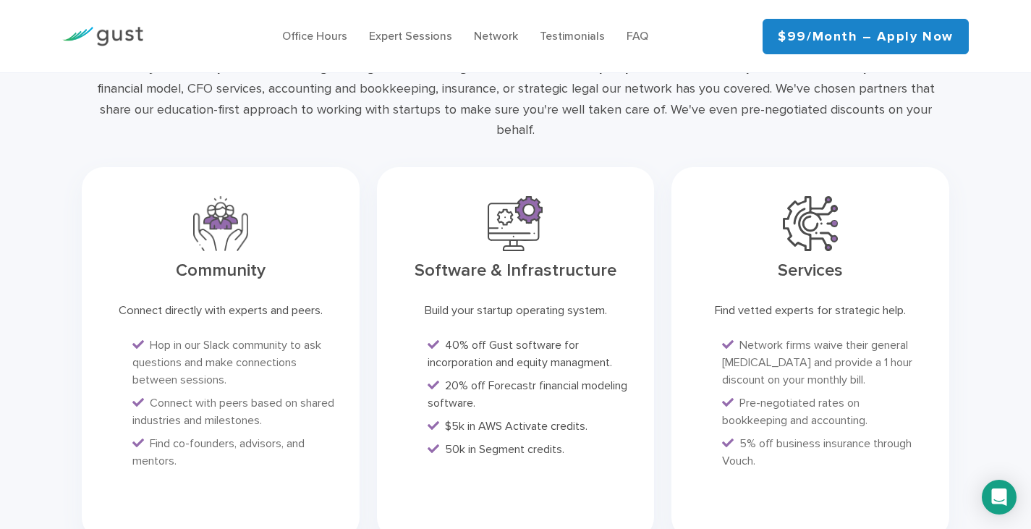
click at [592, 441] on div "Software & Infrastructure Build your startup operating system. 40% off Gust sof…" at bounding box center [515, 352] width 277 height 371
drag, startPoint x: 700, startPoint y: 283, endPoint x: 942, endPoint y: 300, distance: 242.3
click at [942, 300] on div "Services Find vetted experts for strategic help. Network firms waive their gene…" at bounding box center [810, 352] width 277 height 371
drag, startPoint x: 942, startPoint y: 300, endPoint x: 915, endPoint y: 323, distance: 35.9
click at [942, 301] on div "Services Find vetted experts for strategic help. Network firms waive their gene…" at bounding box center [810, 352] width 277 height 371
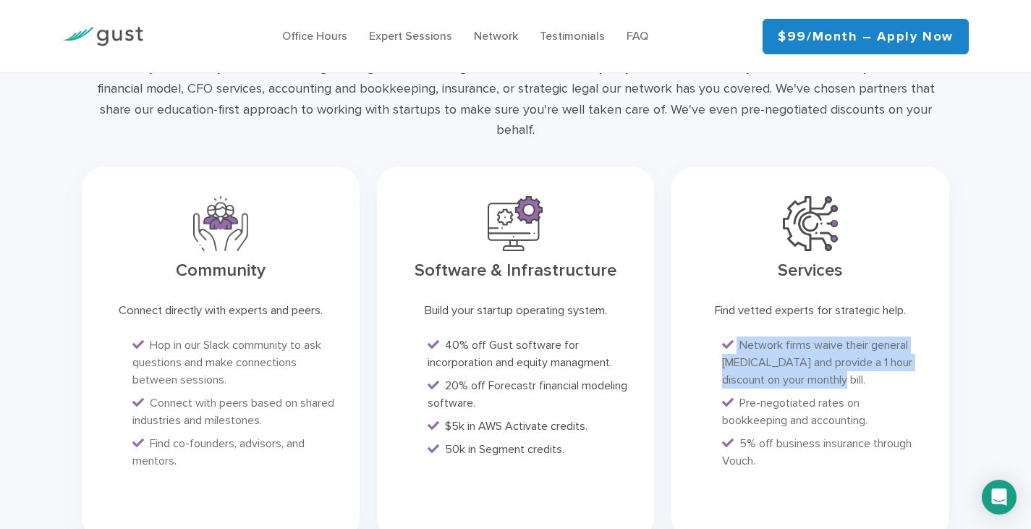
drag, startPoint x: 858, startPoint y: 350, endPoint x: 738, endPoint y: 288, distance: 134.6
click at [721, 336] on ul "Network firms waive their general retainer and provide a 1 hour discount on you…" at bounding box center [810, 402] width 234 height 133
drag, startPoint x: 716, startPoint y: 287, endPoint x: 862, endPoint y: 360, distance: 163.4
click at [862, 360] on div "Services Find vetted experts for strategic help. Network firms waive their gene…" at bounding box center [810, 352] width 277 height 371
drag, startPoint x: 884, startPoint y: 403, endPoint x: 700, endPoint y: 276, distance: 223.2
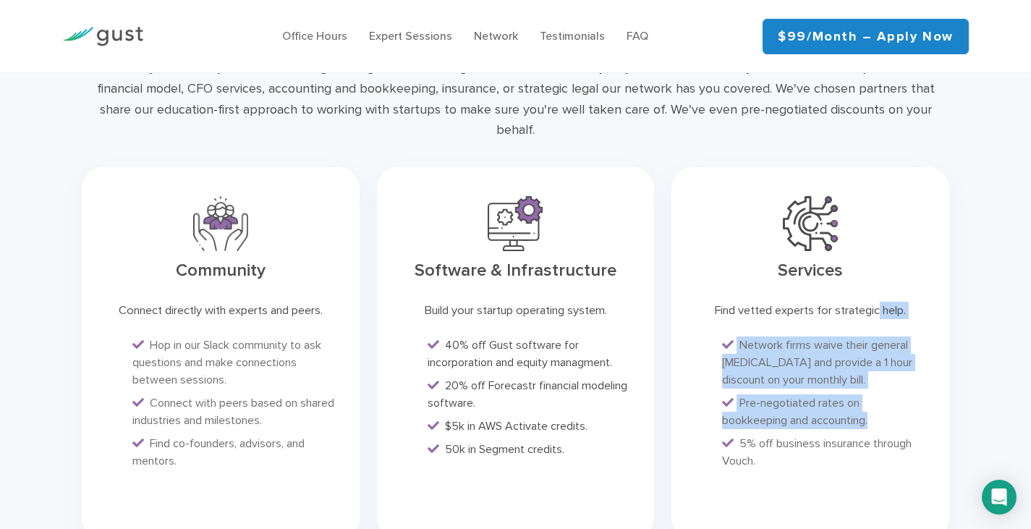
click at [698, 272] on div "Services Find vetted experts for strategic help. Network firms waive their gene…" at bounding box center [810, 352] width 277 height 371
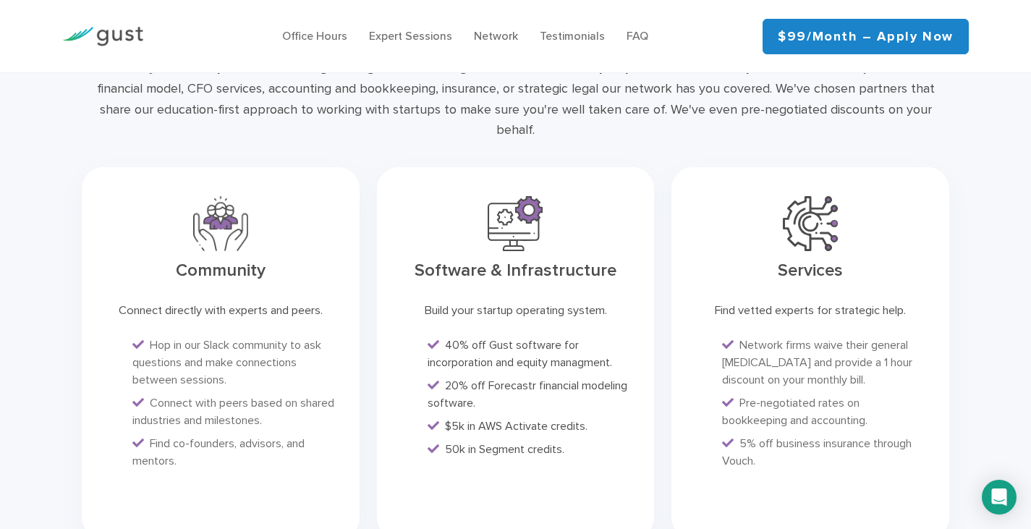
click at [873, 435] on li "5% off business insurance through Vouch." at bounding box center [824, 452] width 205 height 35
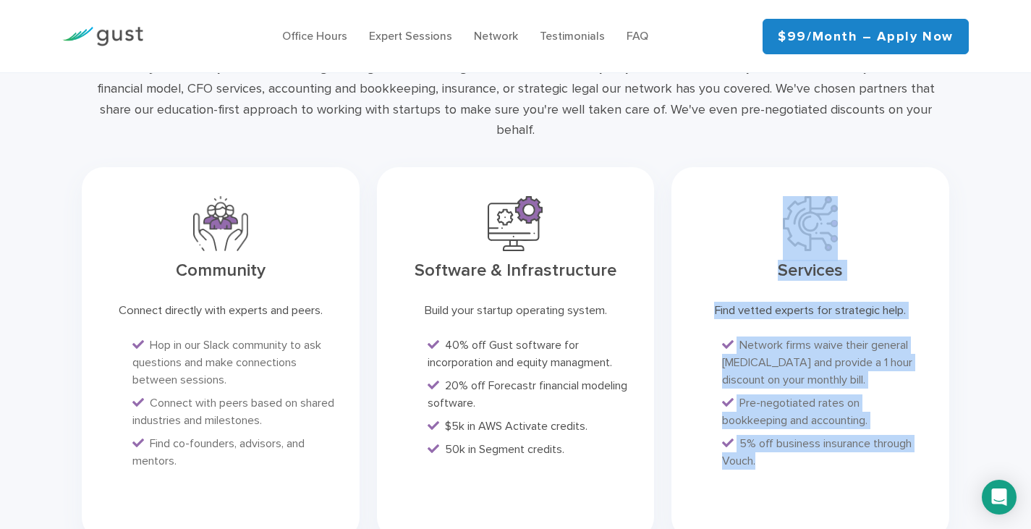
drag, startPoint x: 844, startPoint y: 434, endPoint x: 743, endPoint y: 226, distance: 231.1
click at [743, 226] on div "Services Find vetted experts for strategic help. Network firms waive their gene…" at bounding box center [810, 352] width 277 height 371
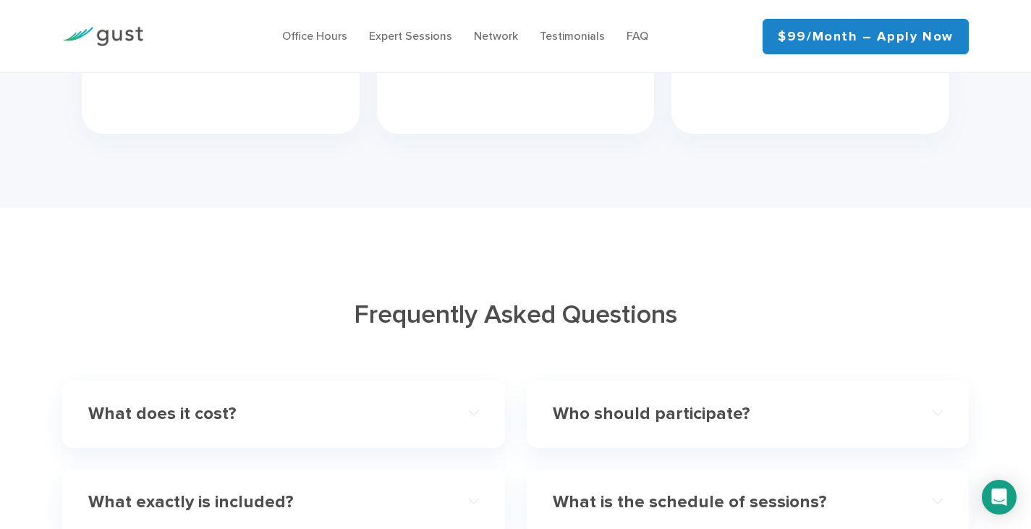
scroll to position [4125, 0]
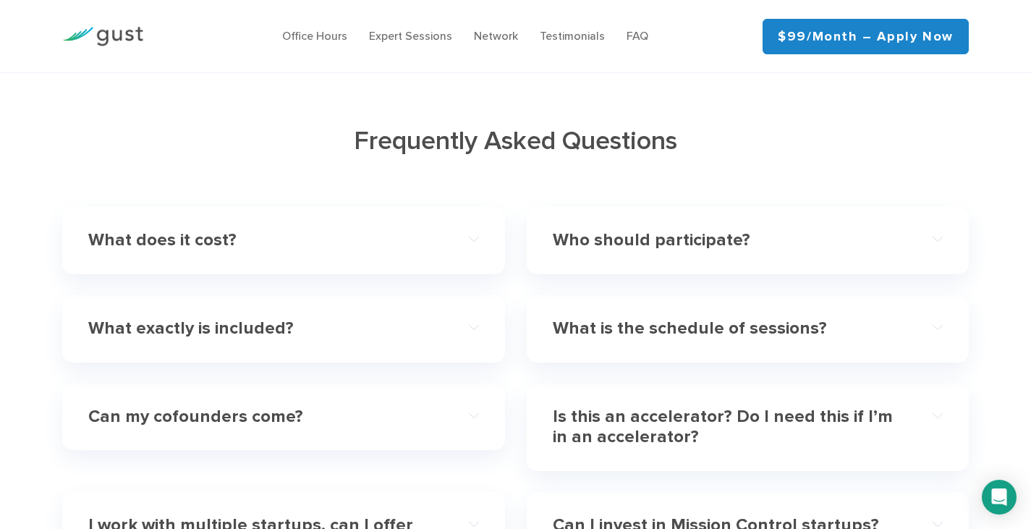
click at [743, 230] on h4 "Who should participate?" at bounding box center [728, 240] width 351 height 21
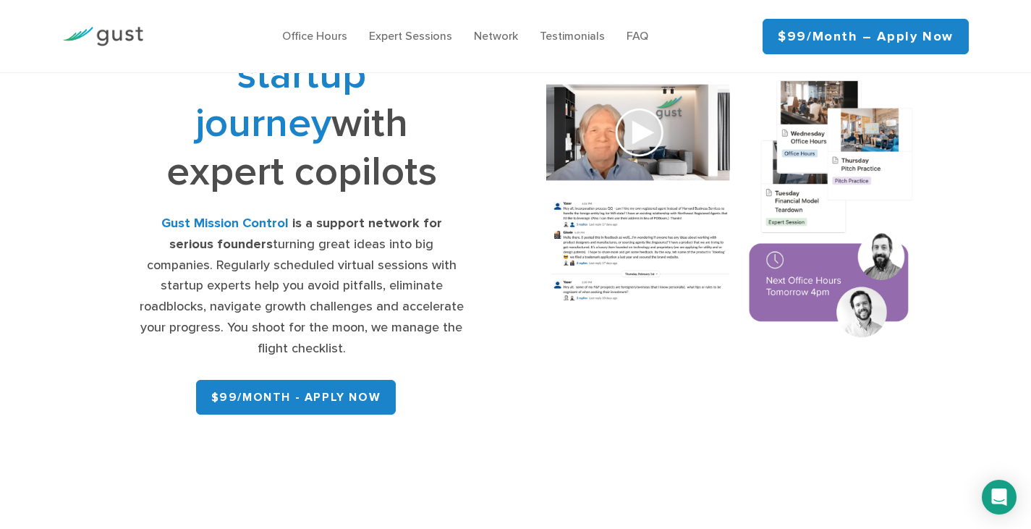
scroll to position [217, 0]
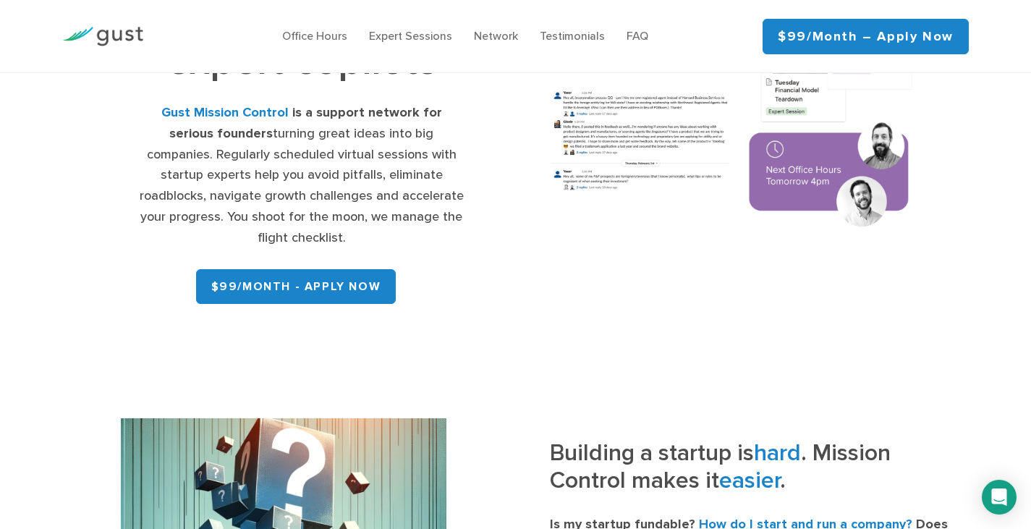
click at [213, 108] on strong "Gust Mission Control" at bounding box center [224, 112] width 127 height 15
click at [200, 107] on strong "Gust Mission Control" at bounding box center [224, 112] width 127 height 15
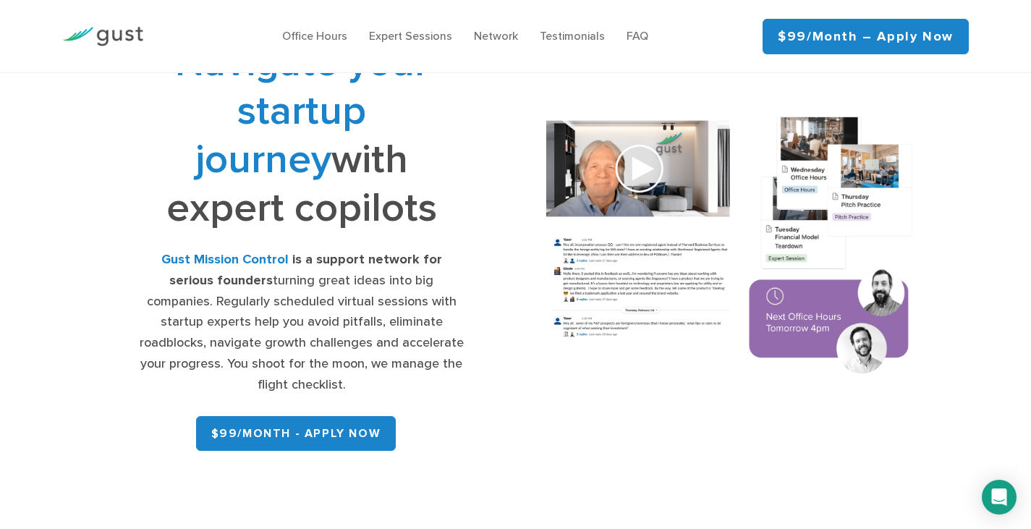
scroll to position [0, 0]
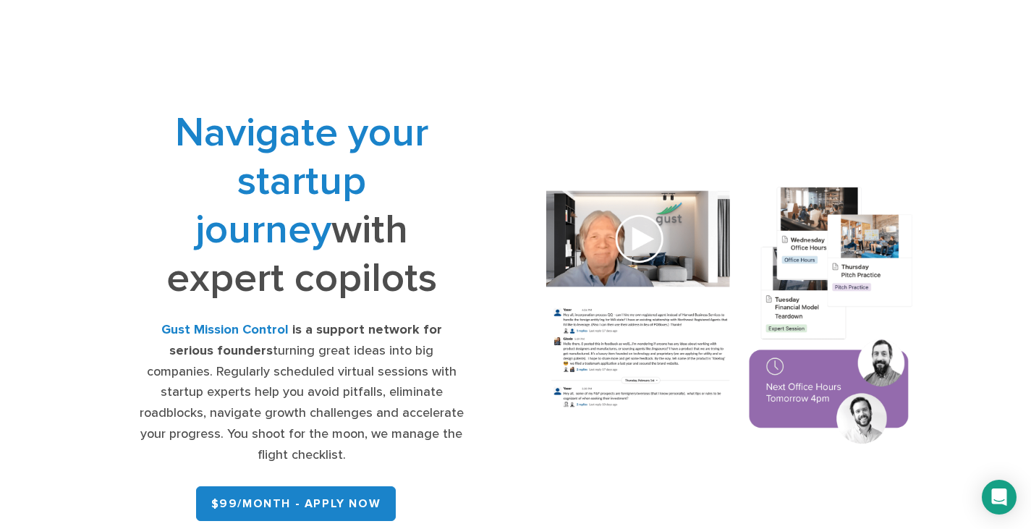
click at [635, 238] on img at bounding box center [730, 317] width 406 height 290
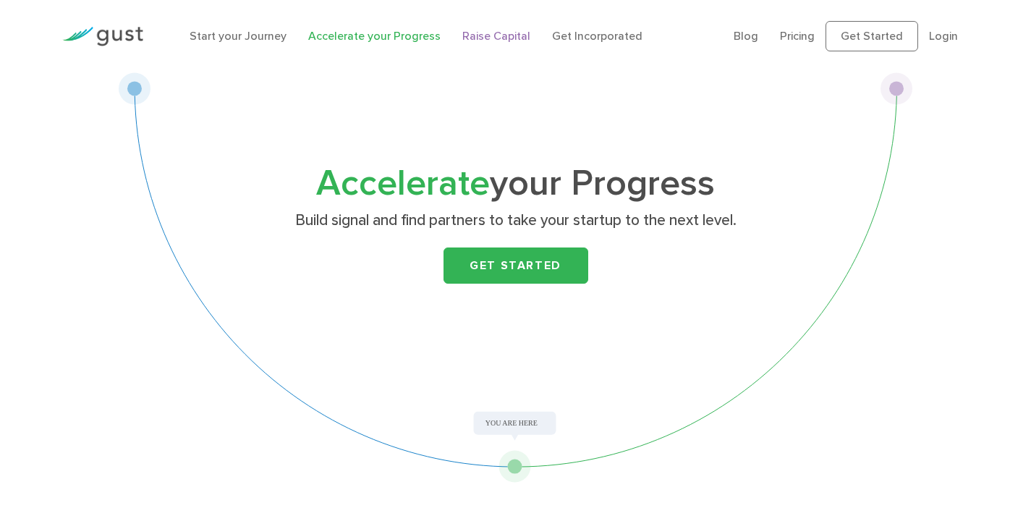
click at [482, 33] on link "Raise Capital" at bounding box center [496, 36] width 68 height 14
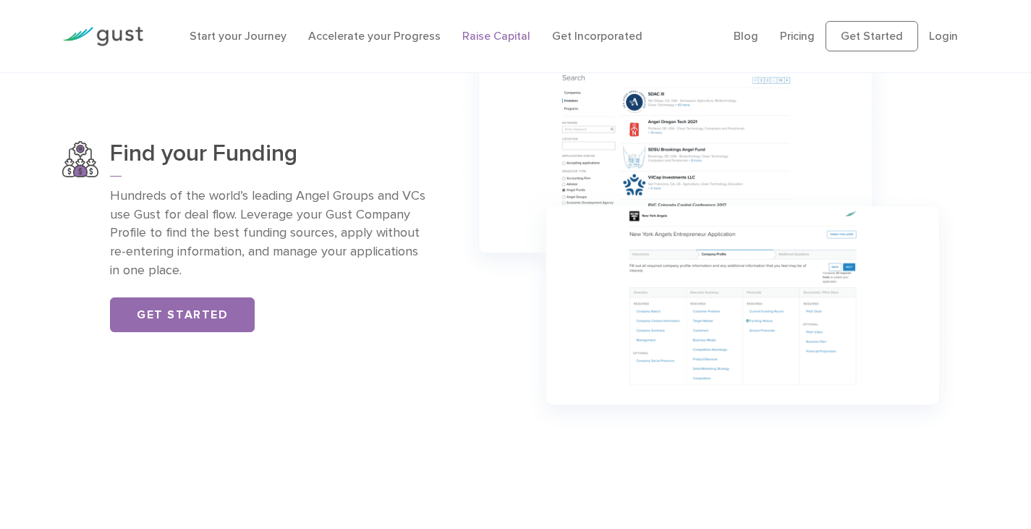
scroll to position [1013, 0]
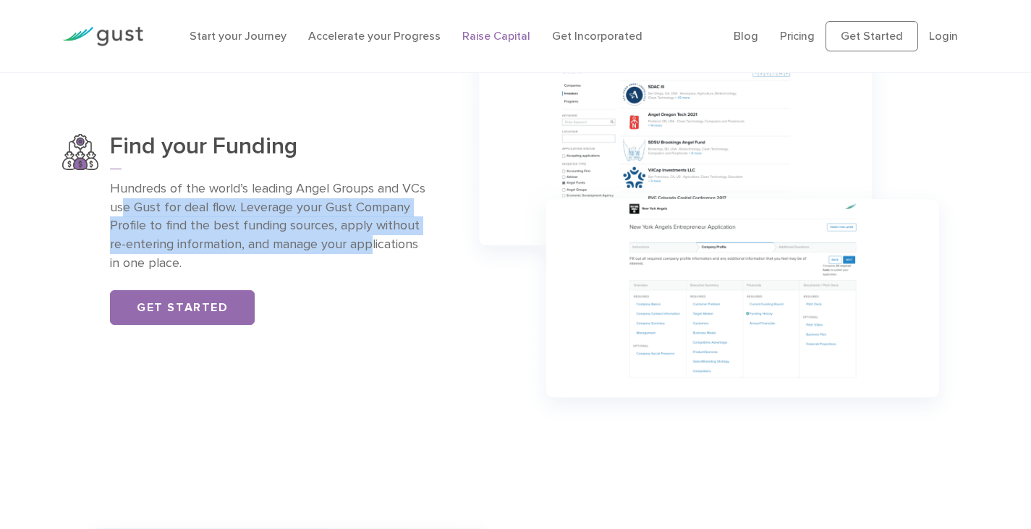
drag, startPoint x: 352, startPoint y: 253, endPoint x: 123, endPoint y: 199, distance: 235.6
click at [123, 199] on p "Hundreds of the world’s leading Angel Groups and VCs use Gust for deal flow. Le…" at bounding box center [268, 226] width 317 height 94
drag, startPoint x: 123, startPoint y: 199, endPoint x: 131, endPoint y: 136, distance: 63.5
click at [123, 198] on p "Hundreds of the world’s leading Angel Groups and VCs use Gust for deal flow. Le…" at bounding box center [268, 226] width 317 height 94
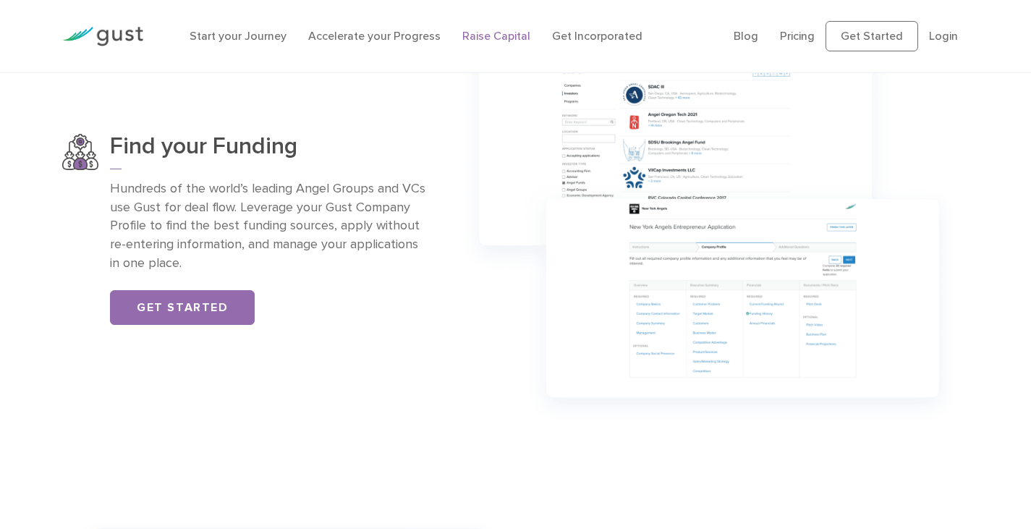
click at [125, 132] on div "Find your Funding Hundreds of the world’s leading Angel Groups and VCs use Gust…" at bounding box center [515, 230] width 928 height 410
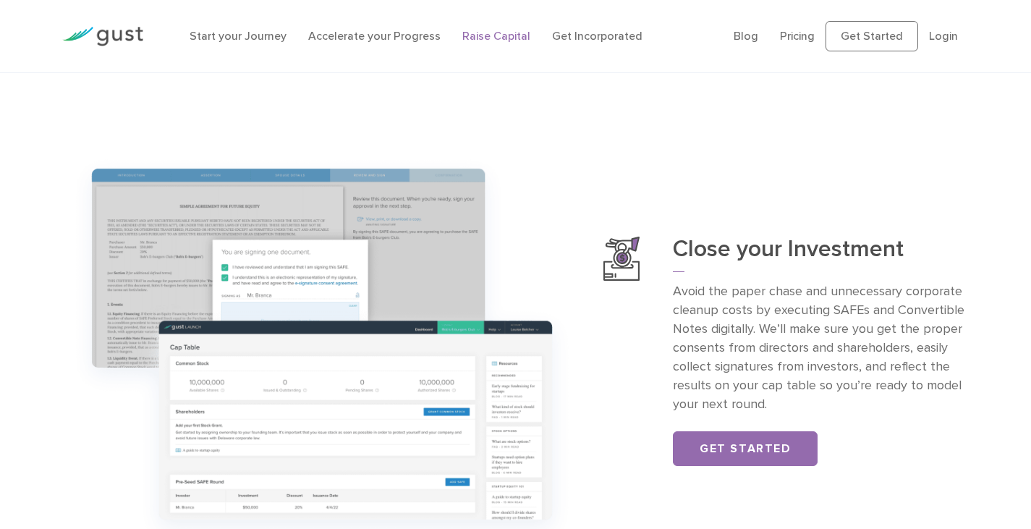
scroll to position [1375, 0]
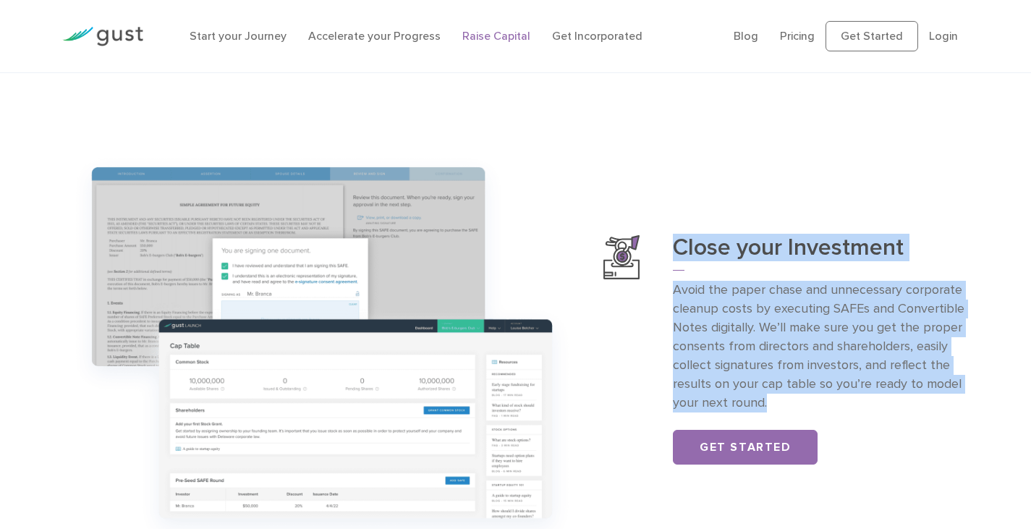
drag, startPoint x: 666, startPoint y: 241, endPoint x: 849, endPoint y: 415, distance: 252.4
click at [839, 415] on div "Close your Investment Avoid the paper chase and unnecessary corporate cleanup c…" at bounding box center [786, 349] width 365 height 229
click at [792, 226] on div "Close your Investment Avoid the paper chase and unnecessary corporate cleanup c…" at bounding box center [515, 350] width 928 height 410
click at [720, 159] on div "Close your Investment Avoid the paper chase and unnecessary corporate cleanup c…" at bounding box center [515, 350] width 928 height 410
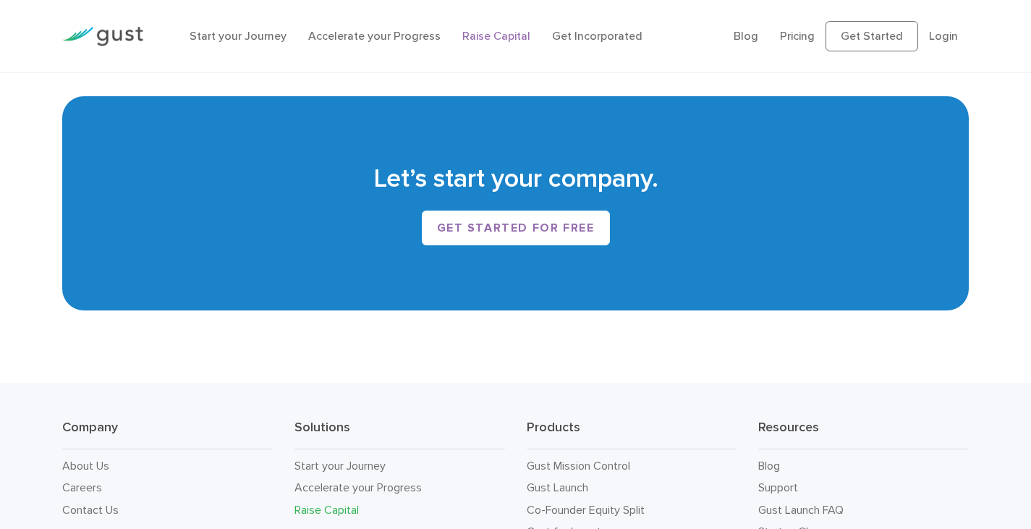
scroll to position [2507, 0]
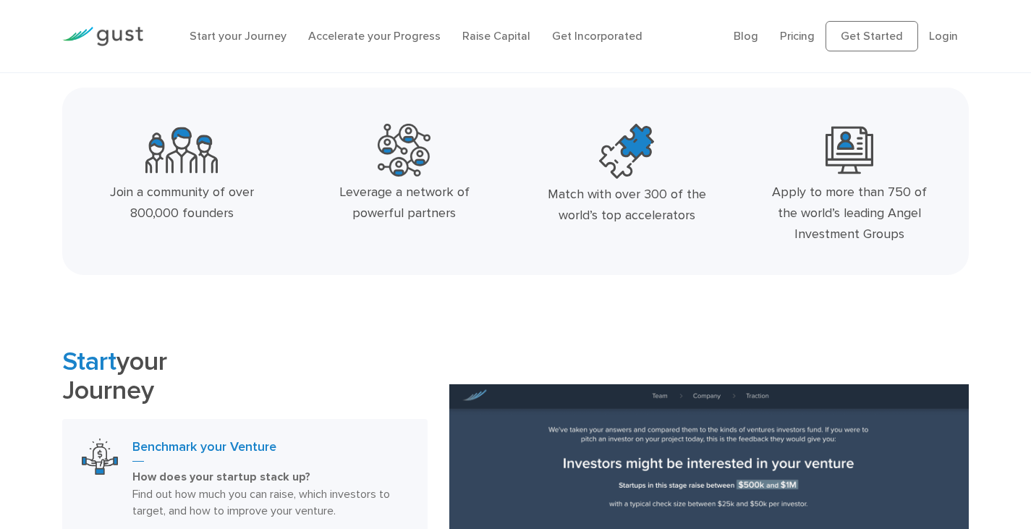
scroll to position [450, 0]
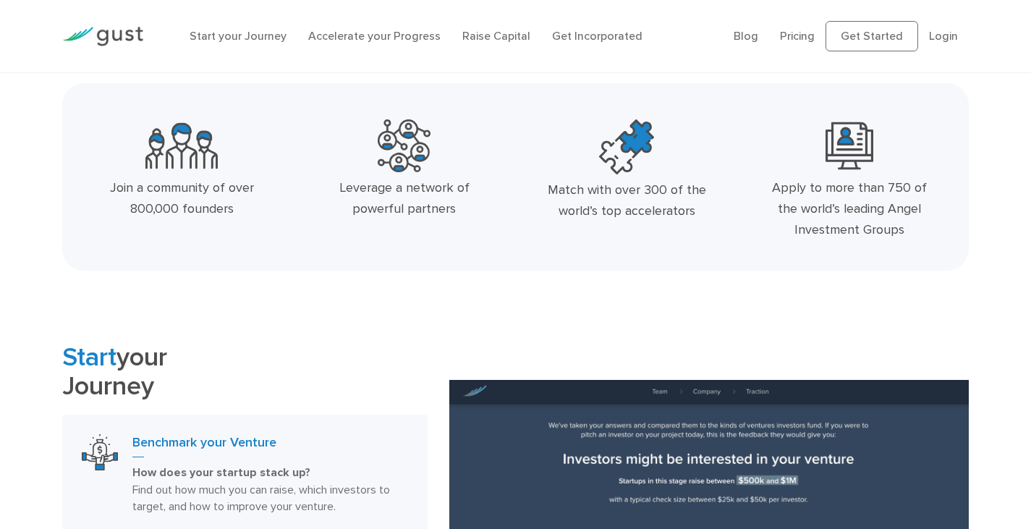
drag, startPoint x: 662, startPoint y: 211, endPoint x: 69, endPoint y: 179, distance: 593.5
click at [139, 180] on div "Join a community of over 800,000 founders Leverage a network of powerful partne…" at bounding box center [515, 183] width 891 height 138
click at [69, 179] on div "Join a community of over 800,000 founders Leverage a network of powerful partne…" at bounding box center [515, 176] width 907 height 187
drag, startPoint x: 224, startPoint y: 256, endPoint x: 233, endPoint y: 255, distance: 8.7
click at [226, 256] on div "Join a community of over 800,000 founders Leverage a network of powerful partne…" at bounding box center [515, 176] width 907 height 187
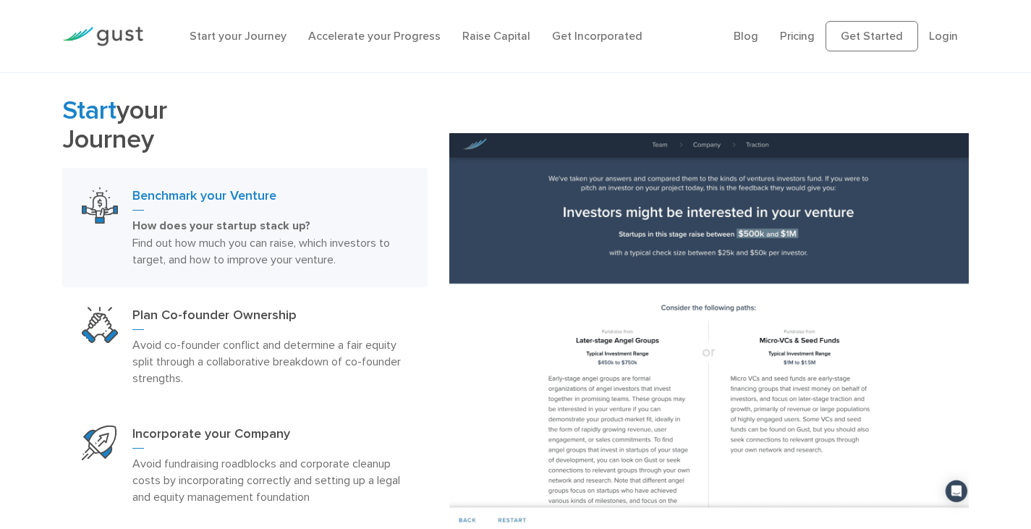
scroll to position [740, 0]
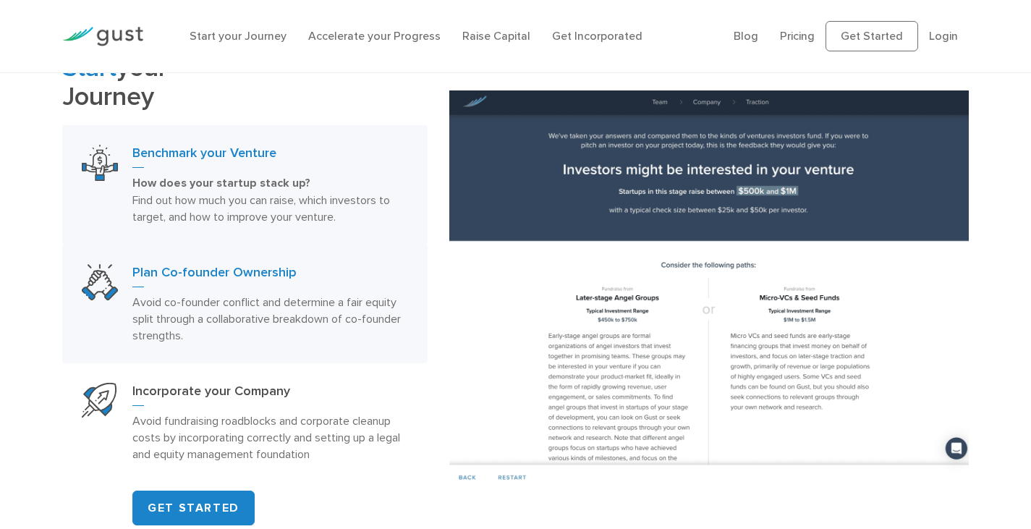
click at [225, 283] on h3 "Plan Co-founder Ownership" at bounding box center [269, 275] width 275 height 23
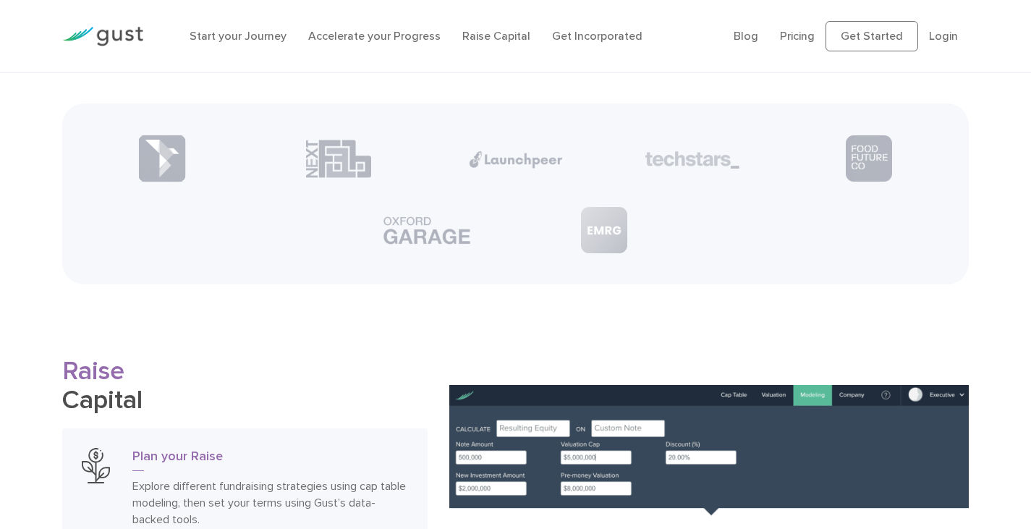
scroll to position [1994, 0]
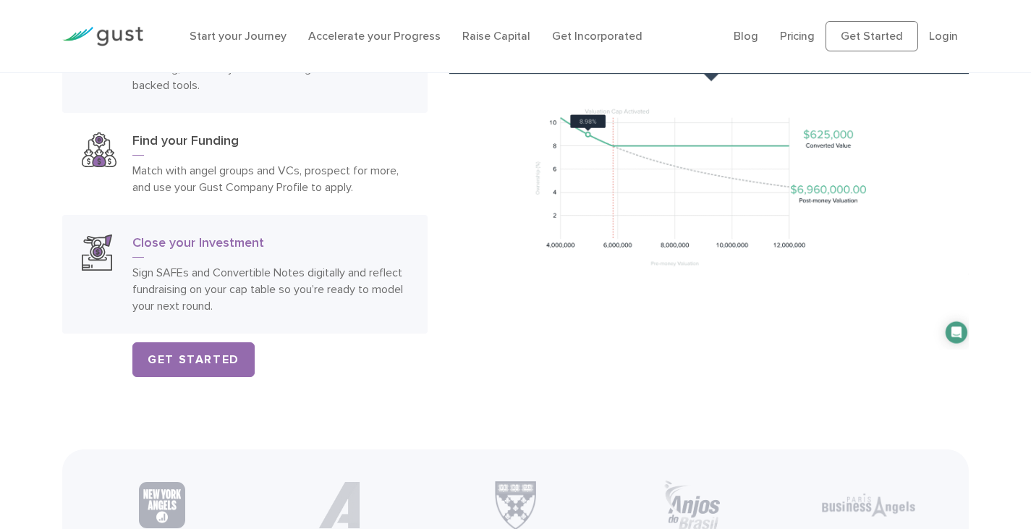
click at [244, 268] on p "Sign SAFEs and Convertible Notes digitally and reflect fundraising on your cap …" at bounding box center [269, 289] width 275 height 50
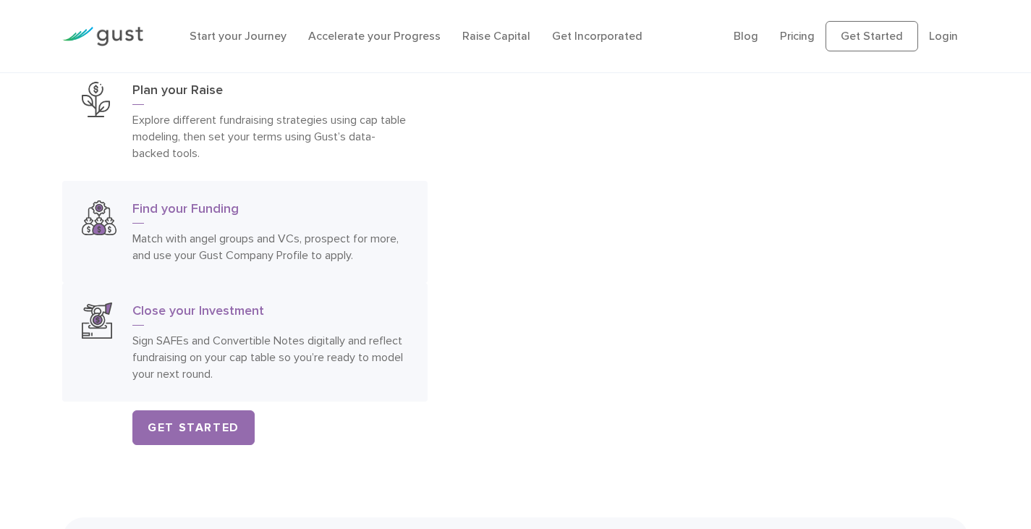
scroll to position [2026, 0]
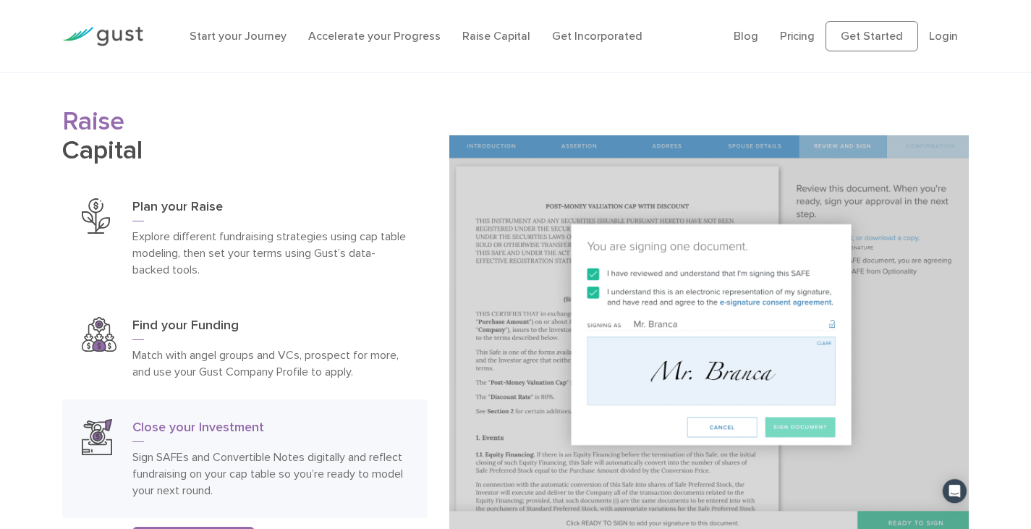
click at [210, 135] on h2 "Raise Capital" at bounding box center [244, 135] width 365 height 56
click at [187, 230] on p "Explore different fundraising strategies using cap table modeling, then set you…" at bounding box center [269, 253] width 275 height 50
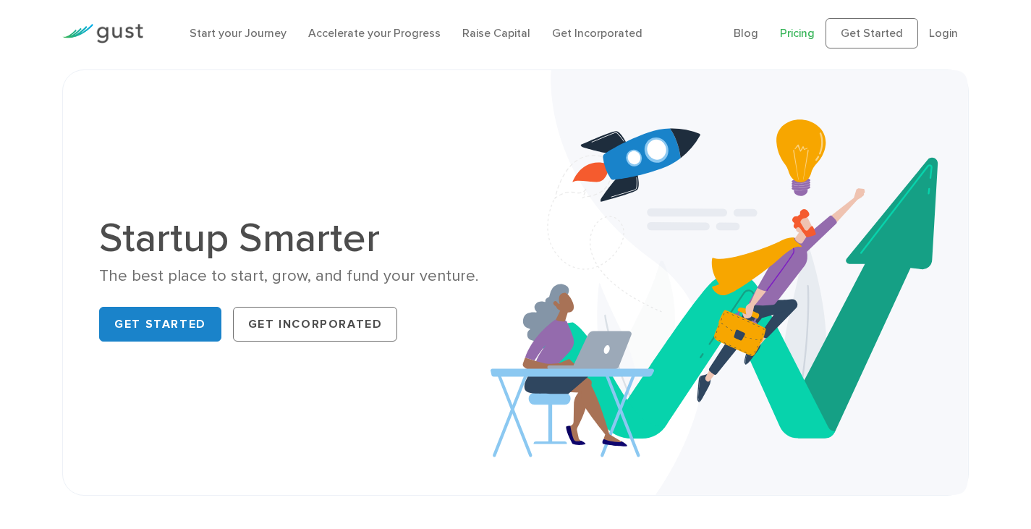
scroll to position [0, 0]
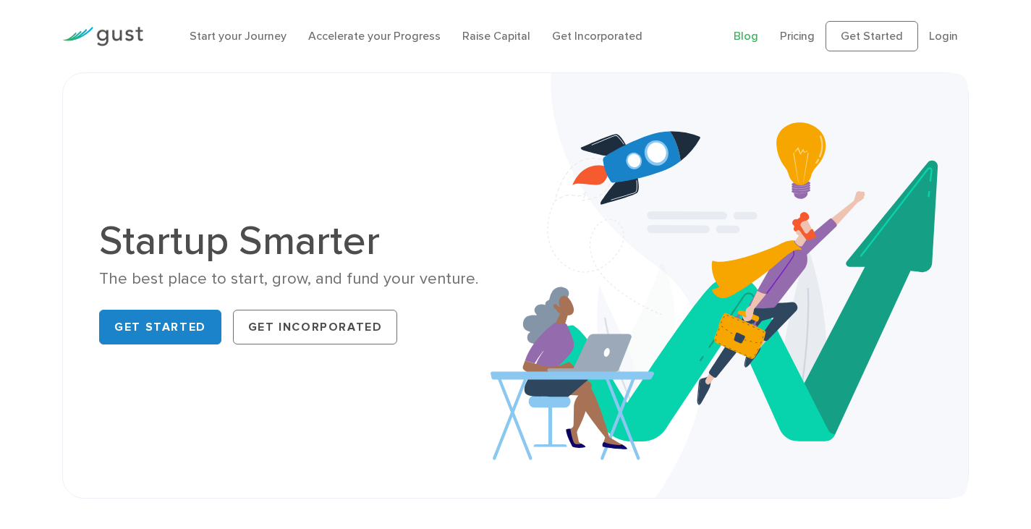
click at [745, 39] on link "Blog" at bounding box center [746, 36] width 25 height 14
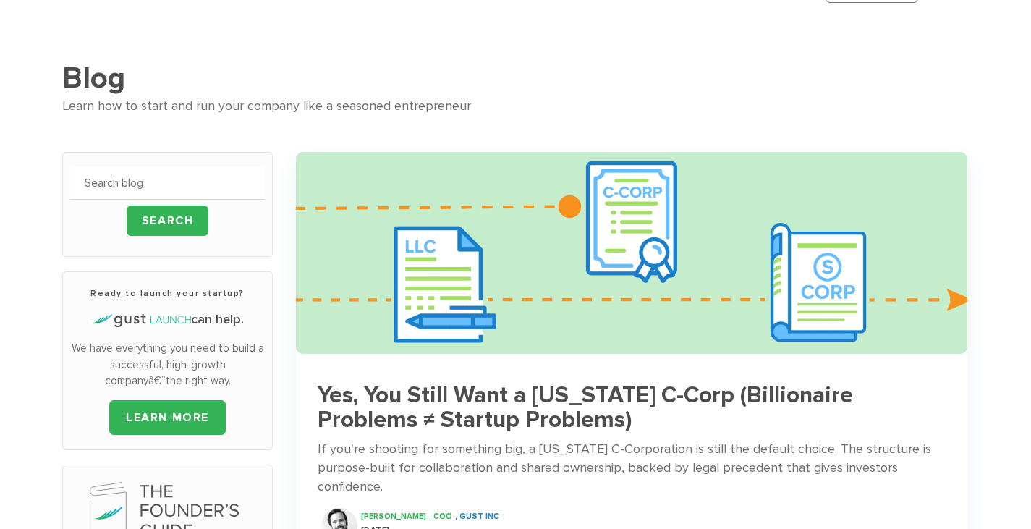
scroll to position [151, 0]
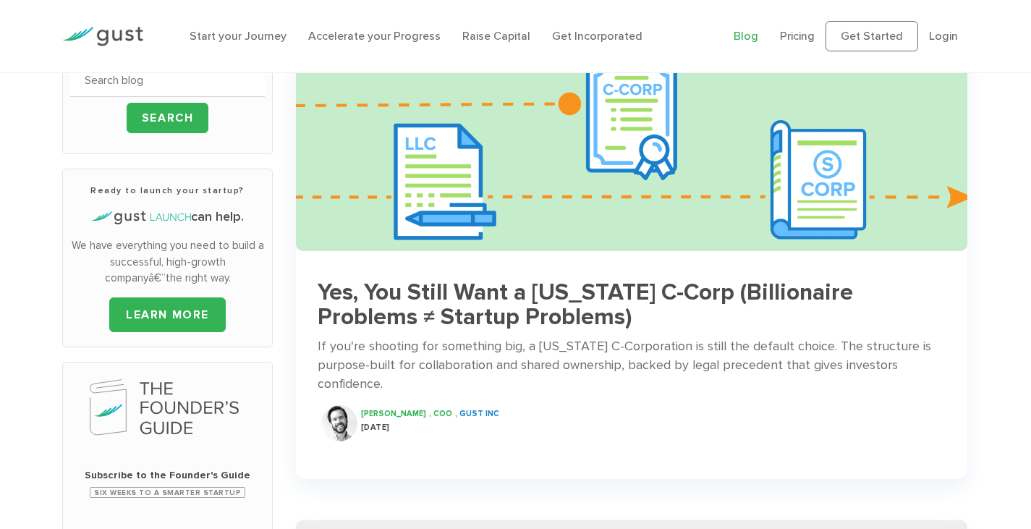
click at [522, 301] on h3 "Yes, You Still Want a [US_STATE] C-Corp (Billionaire Problems ≠ Startup Problem…" at bounding box center [632, 305] width 628 height 51
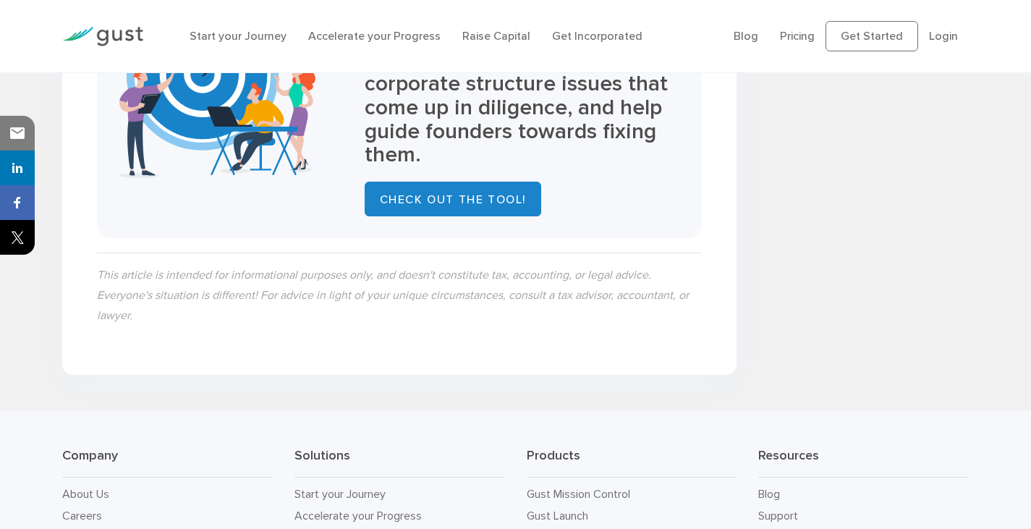
scroll to position [2240, 0]
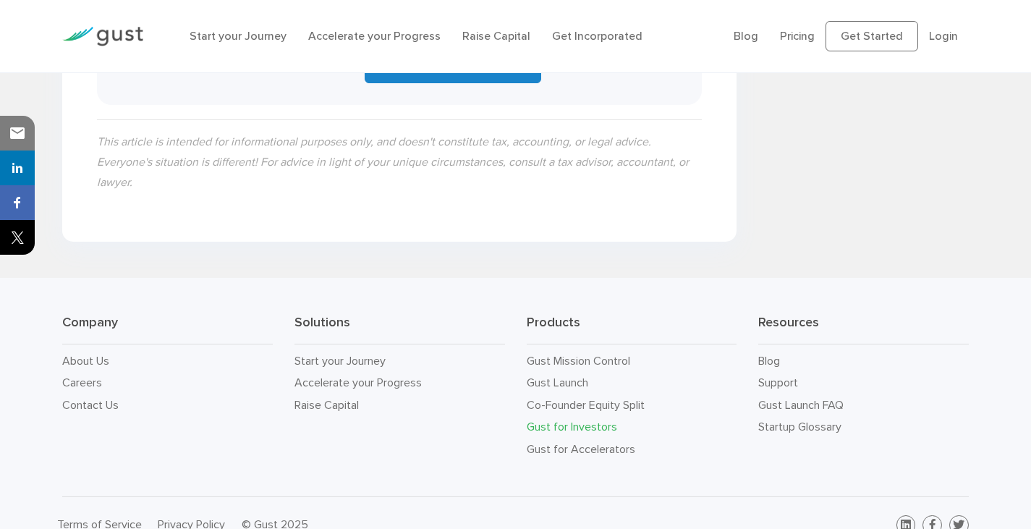
click at [593, 420] on link "Gust for Investors" at bounding box center [572, 427] width 90 height 14
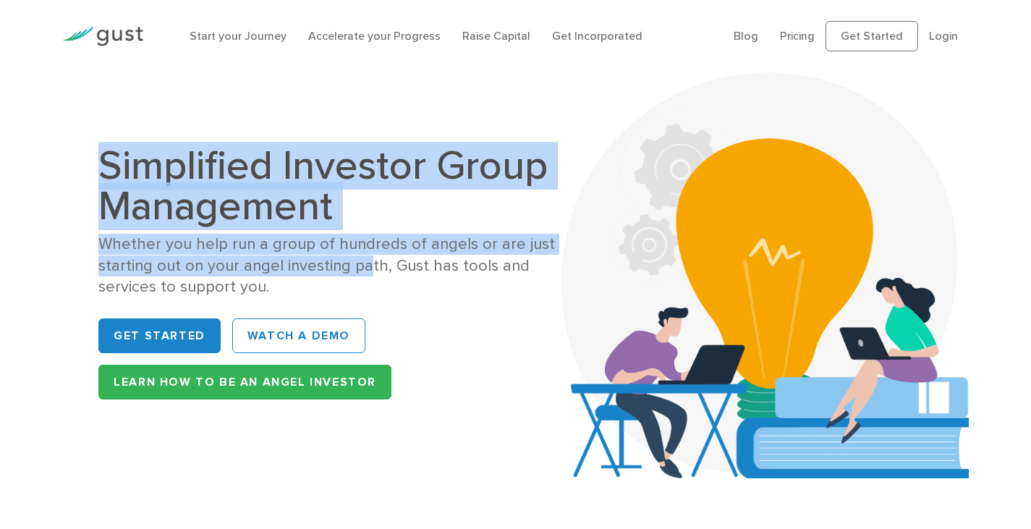
drag, startPoint x: 86, startPoint y: 156, endPoint x: 362, endPoint y: 269, distance: 297.9
click at [362, 269] on div "Simplified Investor Group Management Whether you help run a group of hundreds o…" at bounding box center [515, 275] width 907 height 406
click at [362, 269] on div "Whether you help run a group of hundreds of angels or are just starting out on …" at bounding box center [337, 266] width 478 height 64
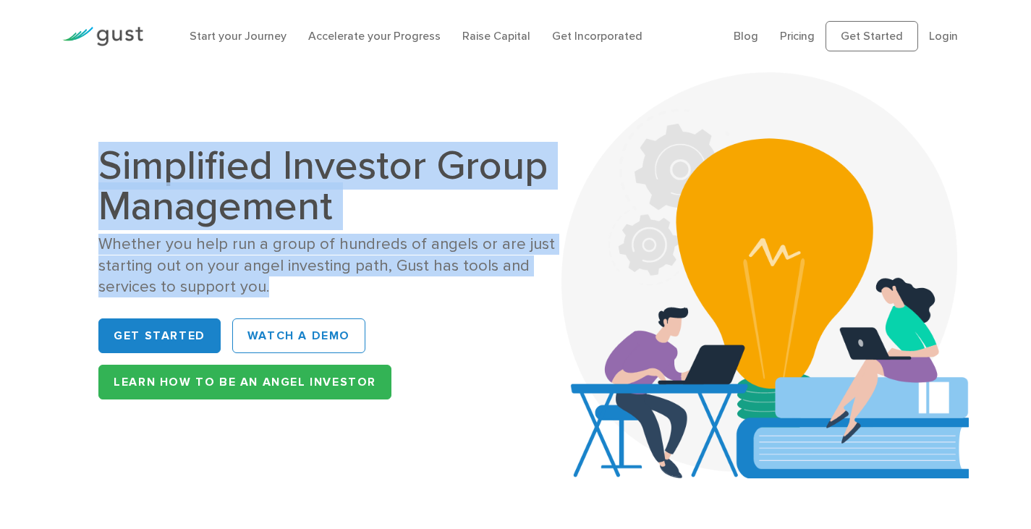
drag, startPoint x: 421, startPoint y: 285, endPoint x: 99, endPoint y: 158, distance: 346.3
click at [99, 158] on div "Simplified Investor Group Management Whether you help run a group of hundreds o…" at bounding box center [337, 274] width 478 height 259
click at [99, 158] on h1 "Simplified Investor Group Management" at bounding box center [337, 185] width 478 height 81
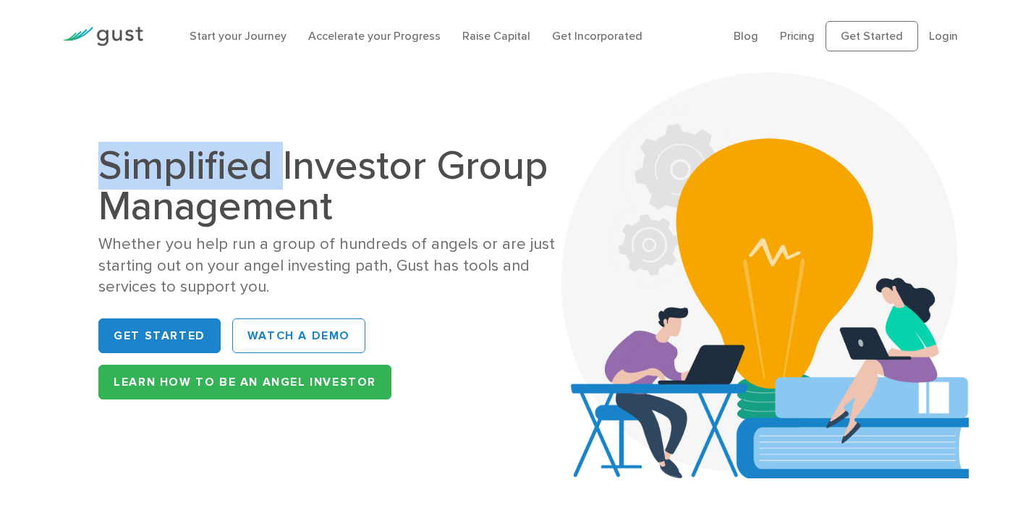
click at [99, 158] on h1 "Simplified Investor Group Management" at bounding box center [337, 185] width 478 height 81
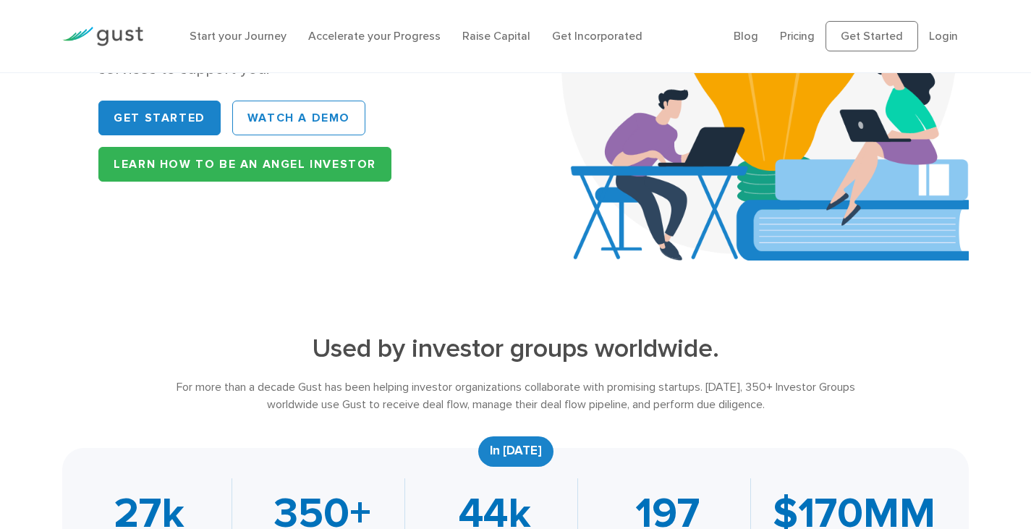
scroll to position [217, 0]
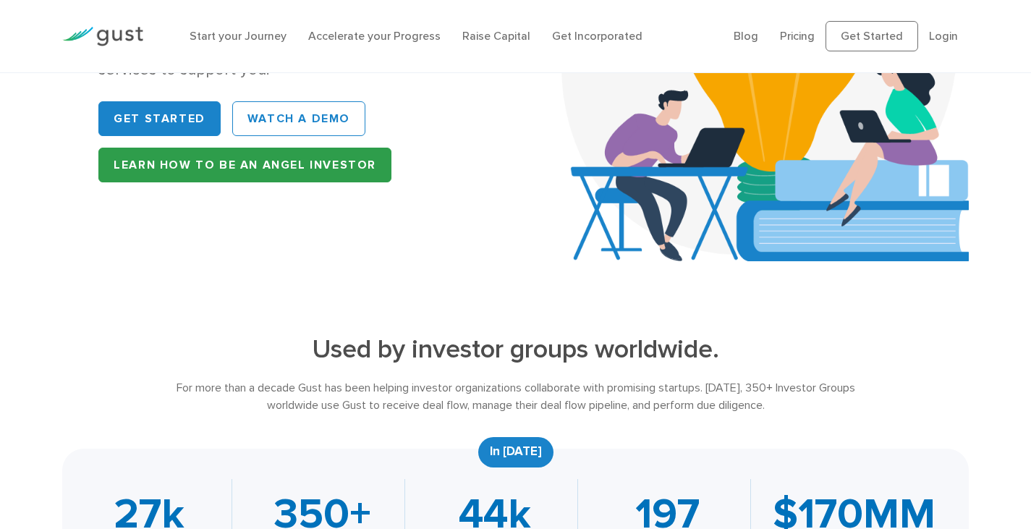
click at [203, 178] on link "Learn How to be an Angel Investor" at bounding box center [244, 165] width 293 height 35
